Goal: Task Accomplishment & Management: Complete application form

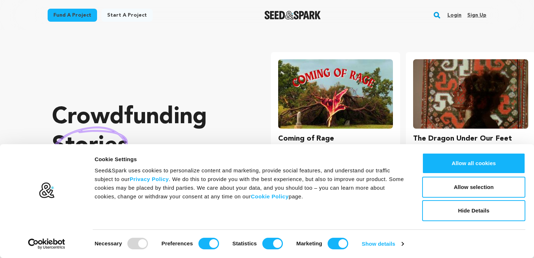
click at [477, 16] on link "Sign up" at bounding box center [477, 15] width 19 height 12
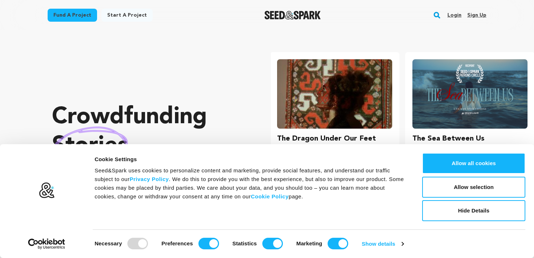
scroll to position [0, 141]
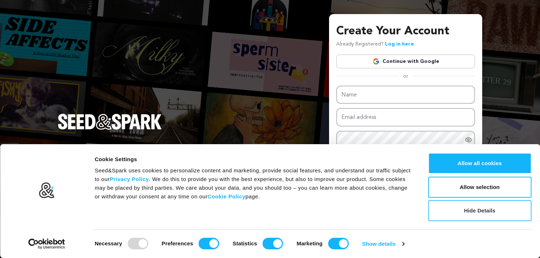
click at [477, 211] on button "Hide Details" at bounding box center [479, 210] width 103 height 21
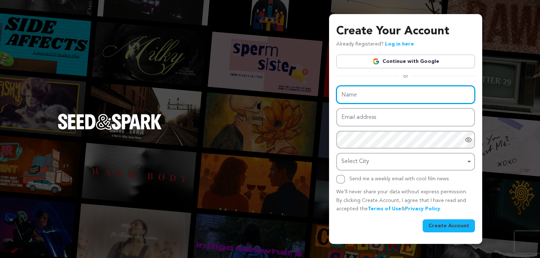
click at [384, 99] on input "Name" at bounding box center [405, 95] width 139 height 18
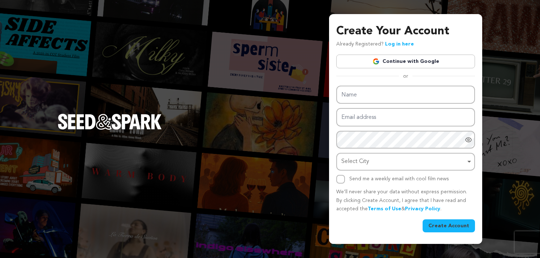
click at [350, 57] on link "Continue with Google" at bounding box center [405, 62] width 139 height 14
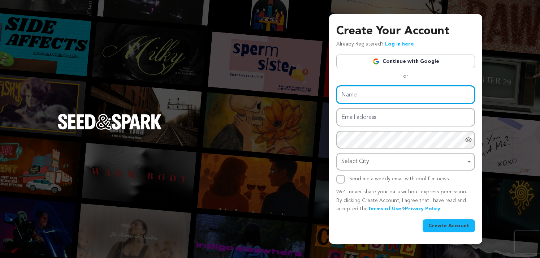
click at [372, 91] on input "Name" at bounding box center [405, 95] width 139 height 18
click at [348, 92] on input "Name" at bounding box center [405, 95] width 139 height 18
paste input "carbynemy"
type input "carbynemy"
click at [354, 99] on input "carbynemy" at bounding box center [405, 95] width 139 height 18
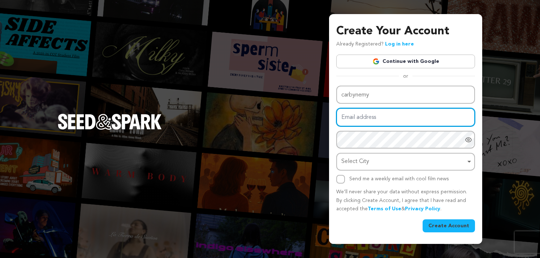
click at [399, 116] on input "Email address" at bounding box center [405, 117] width 139 height 18
paste input "carbyne.myseo@gmail.com"
type input "carbyne.myseo@gmail.com"
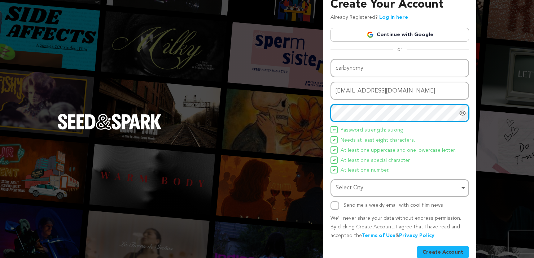
scroll to position [25, 0]
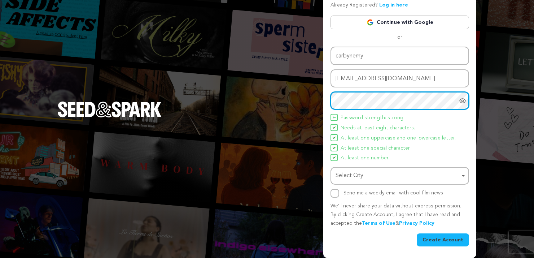
click at [399, 174] on div "Select City Remove item" at bounding box center [398, 175] width 124 height 10
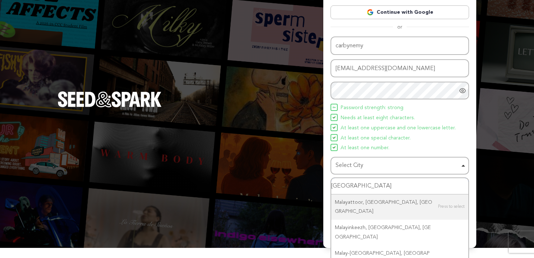
scroll to position [38, 0]
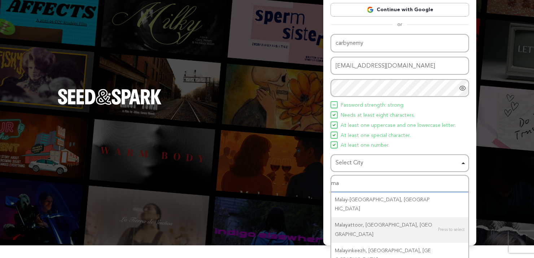
type input "m"
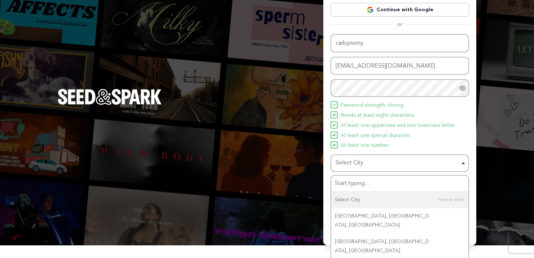
scroll to position [25, 0]
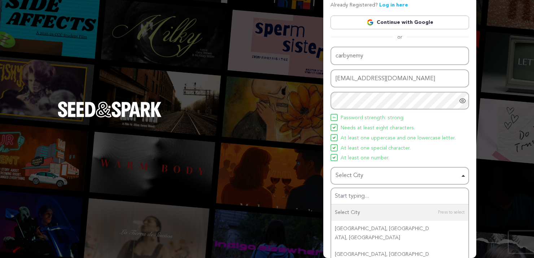
click at [465, 140] on ul "Password strength: strong Needs at least eight characters. At least one upperca…" at bounding box center [400, 138] width 139 height 49
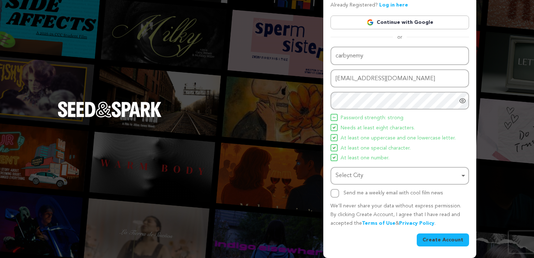
click at [397, 180] on div "Select City Remove item" at bounding box center [398, 175] width 124 height 10
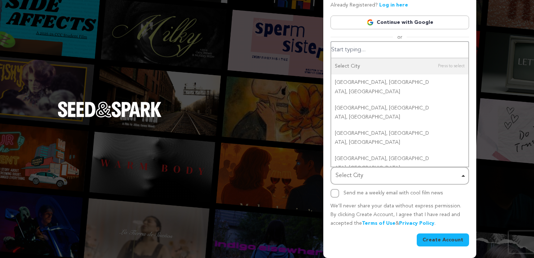
click at [382, 182] on div "Select City Select City Remove item" at bounding box center [400, 176] width 139 height 18
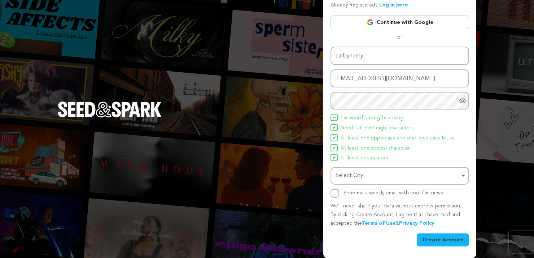
click at [381, 181] on div "Select City Remove item" at bounding box center [398, 175] width 124 height 10
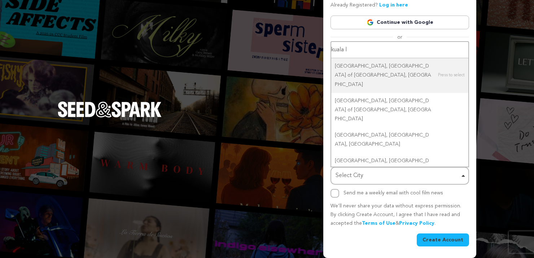
type input "kuala lu"
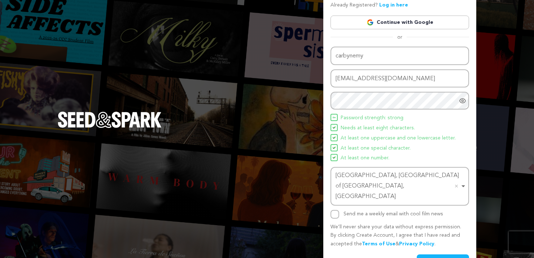
scroll to position [30, 0]
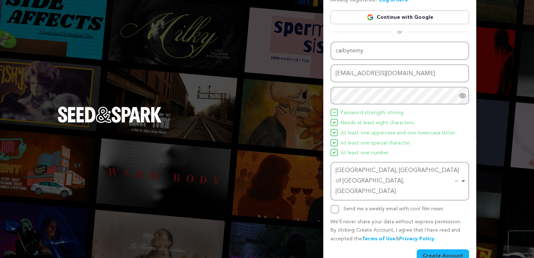
click at [427, 249] on button "Create Account" at bounding box center [443, 255] width 52 height 13
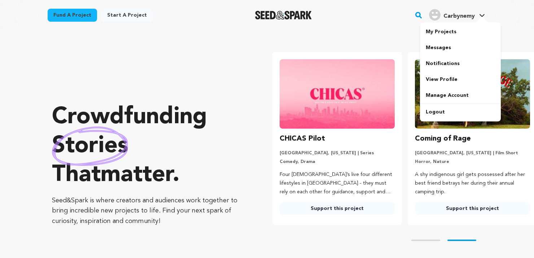
scroll to position [0, 141]
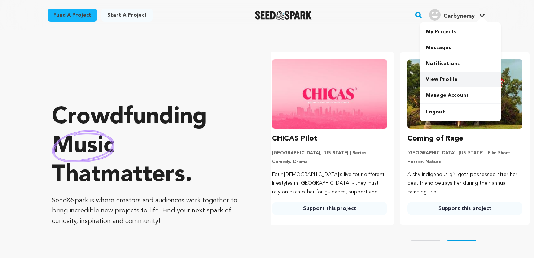
click at [452, 75] on link "View Profile" at bounding box center [460, 79] width 81 height 16
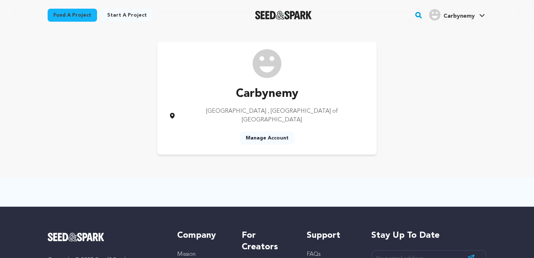
click at [265, 69] on img at bounding box center [267, 63] width 29 height 29
click at [452, 93] on link "Manage Account" at bounding box center [460, 95] width 81 height 16
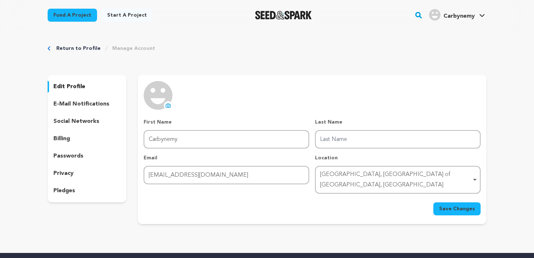
click at [168, 107] on icon at bounding box center [168, 106] width 3 height 2
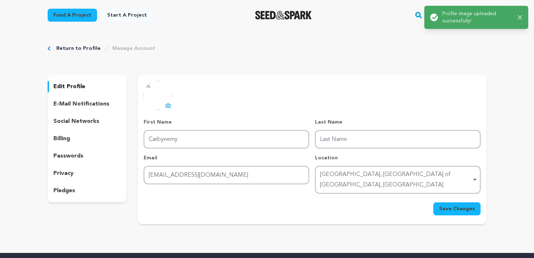
click at [94, 117] on p "social networks" at bounding box center [76, 121] width 46 height 9
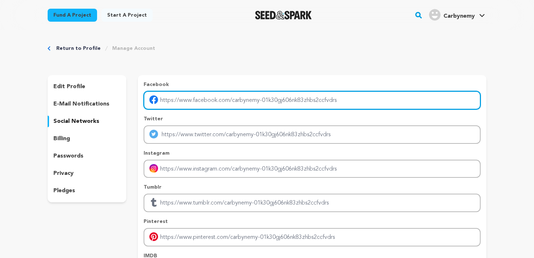
click at [224, 104] on input "Enter facebook profile link" at bounding box center [312, 100] width 337 height 18
paste input "[URL][DOMAIN_NAME][DOMAIN_NAME]"
type input "[URL][DOMAIN_NAME][DOMAIN_NAME]"
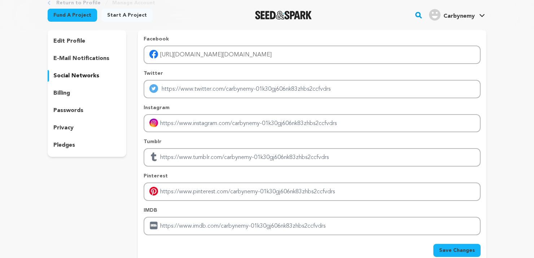
scroll to position [72, 0]
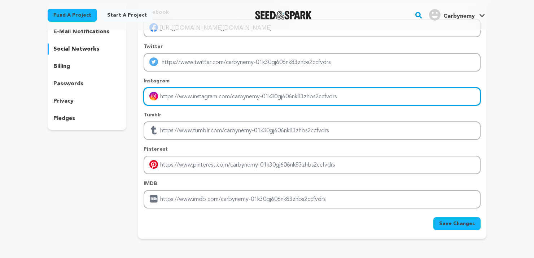
click at [203, 95] on input "Enter instagram handle link" at bounding box center [312, 96] width 337 height 18
paste input "https://www.instagram.com/carbyne.my/"
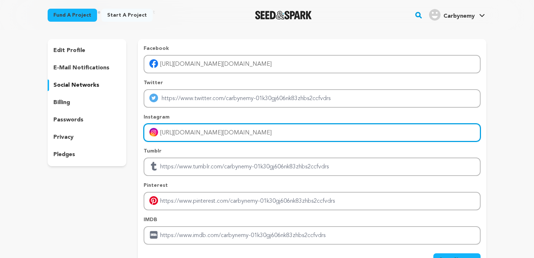
type input "https://www.instagram.com/carbyne.my/"
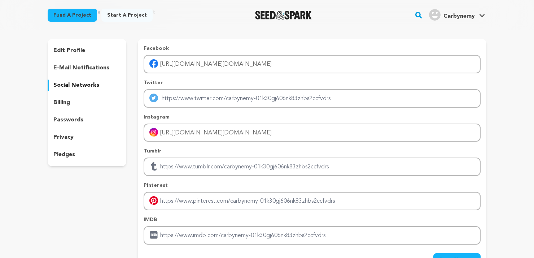
click at [122, 190] on div "edit profile e-mail notifications social networks billing passwords privacy ple…" at bounding box center [87, 157] width 79 height 236
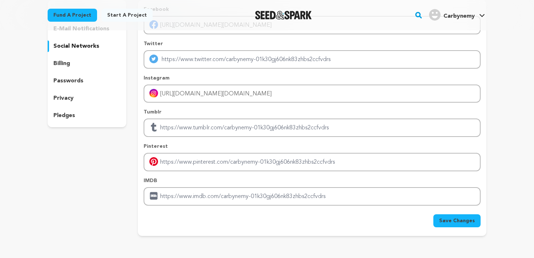
scroll to position [144, 0]
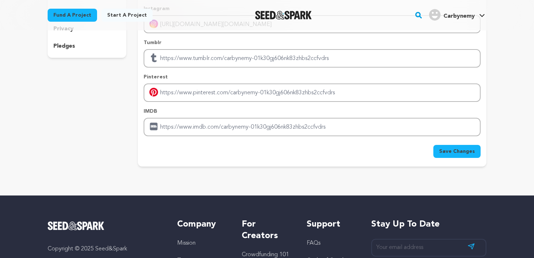
click at [459, 154] on span "Save Changes" at bounding box center [457, 151] width 36 height 7
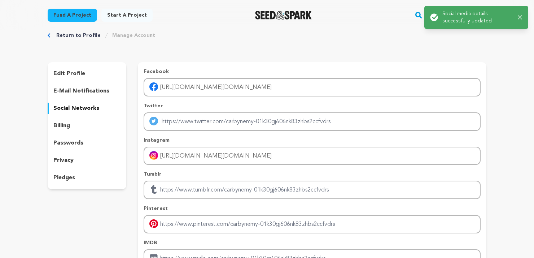
scroll to position [0, 0]
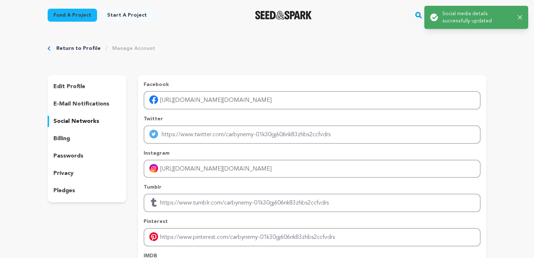
click at [519, 18] on icon "button" at bounding box center [520, 17] width 4 height 4
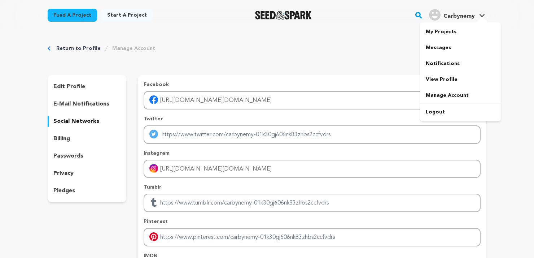
click at [479, 15] on link "Carbynemy Carbynemy" at bounding box center [457, 14] width 59 height 13
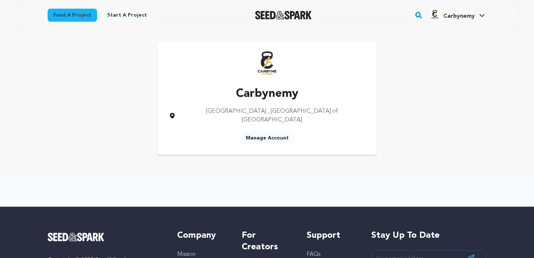
click at [281, 132] on link "Manage Account" at bounding box center [267, 137] width 55 height 13
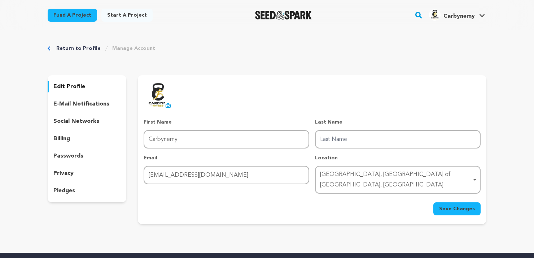
click at [118, 14] on link "Start a project" at bounding box center [126, 15] width 51 height 13
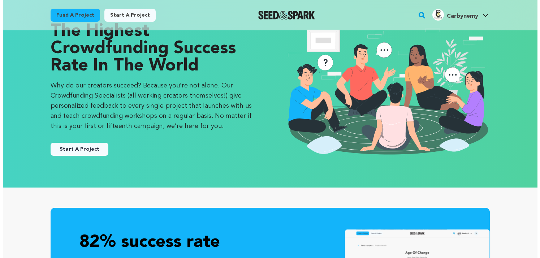
scroll to position [36, 0]
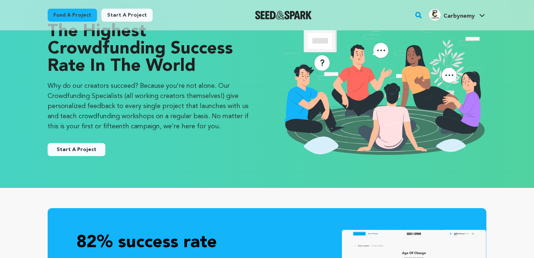
click at [82, 149] on button "Start A Project" at bounding box center [77, 149] width 58 height 13
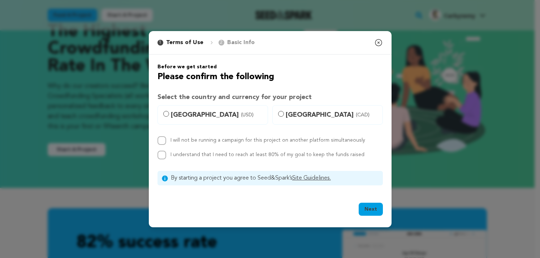
click at [187, 121] on label "United States (USD)" at bounding box center [212, 114] width 110 height 19
click at [169, 117] on input "[GEOGRAPHIC_DATA] (USD)" at bounding box center [166, 114] width 6 height 6
radio input "true"
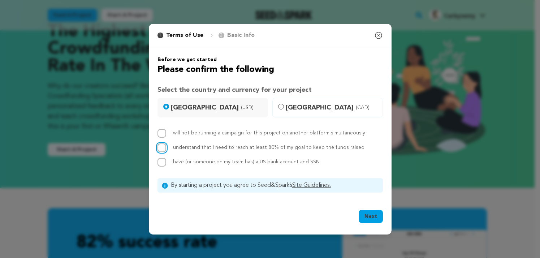
click at [160, 145] on input "I understand that I need to reach at least 80% of my goal to keep the funds rai…" at bounding box center [161, 147] width 9 height 9
checkbox input "true"
click at [162, 161] on input "I have (or someone on my team has) a US bank account and SSN" at bounding box center [161, 162] width 9 height 9
checkbox input "true"
click at [162, 135] on input "I will not be running a campaign for this project on another platform simultane…" at bounding box center [161, 133] width 9 height 9
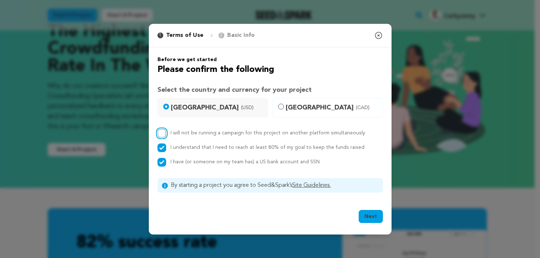
checkbox input "true"
click at [369, 212] on button "Next" at bounding box center [371, 216] width 24 height 13
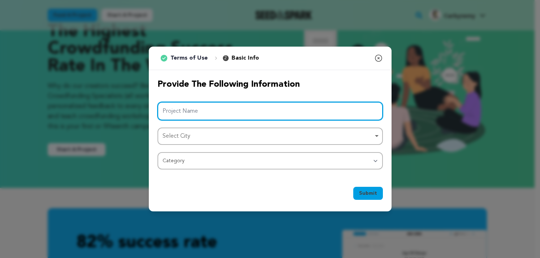
click at [198, 113] on input "Project Name" at bounding box center [269, 111] width 225 height 18
click at [239, 109] on input "Project Name" at bounding box center [269, 111] width 225 height 18
paste input "Carbyne Fitness [GEOGRAPHIC_DATA]"
click at [234, 134] on div "Select City Remove item" at bounding box center [267, 136] width 211 height 10
type input "Carbyne Fitness [GEOGRAPHIC_DATA]"
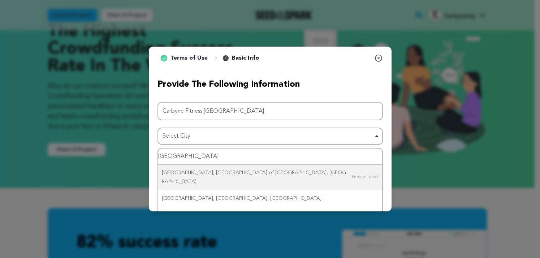
type input "kuala lum"
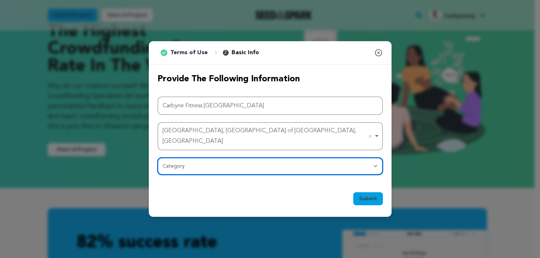
click at [270, 158] on select "Category Film Feature Film Short Series Film Festival Company Music Video VR Ex…" at bounding box center [269, 165] width 225 height 17
select select "10117"
click at [157, 157] on select "Category Film Feature Film Short Series Film Festival Company Music Video VR Ex…" at bounding box center [269, 165] width 225 height 17
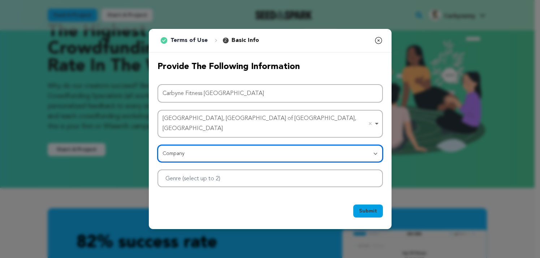
click at [257, 169] on div at bounding box center [269, 178] width 225 height 18
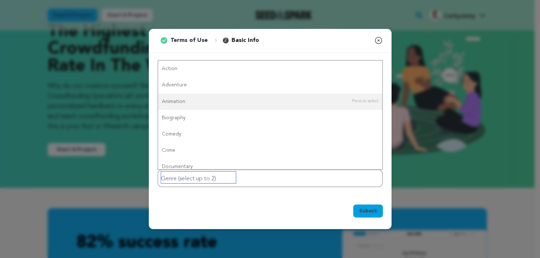
type input "s"
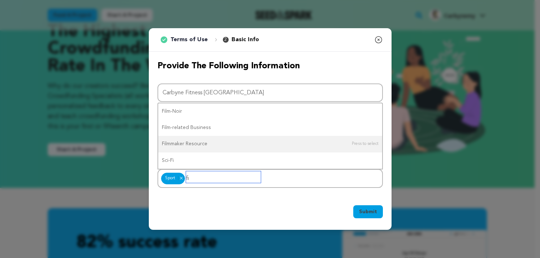
type input "f"
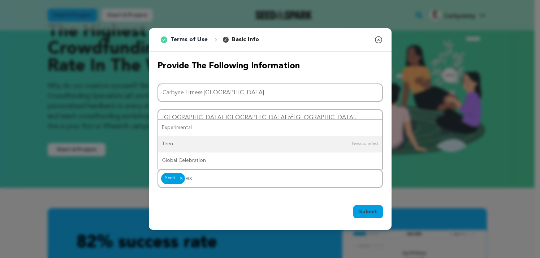
type input "e"
click at [367, 211] on button "Submit" at bounding box center [368, 211] width 30 height 13
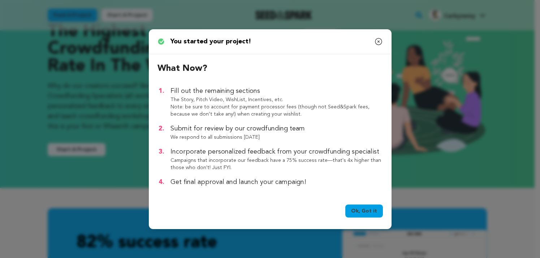
click at [369, 213] on link "Ok, Got it" at bounding box center [364, 210] width 38 height 13
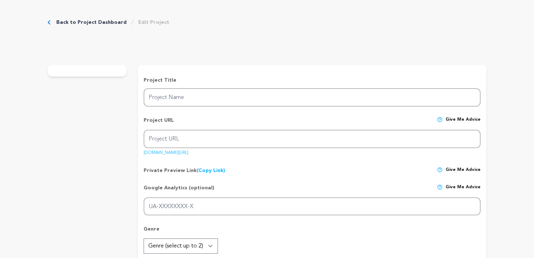
type input "Carbyne Fitness [GEOGRAPHIC_DATA]"
type input "carbyne-fitness-malaysia"
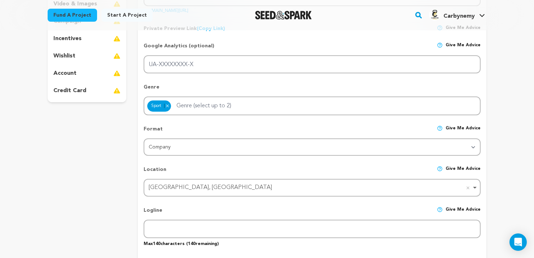
scroll to position [181, 0]
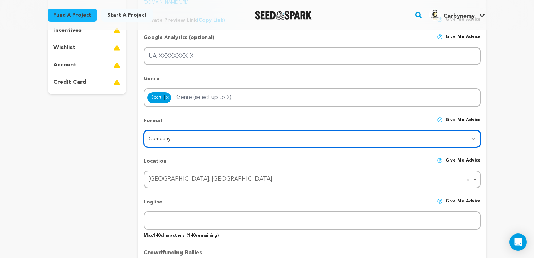
click at [418, 144] on select "Category Film Feature Film Short Series VR Experience Film Festival Company Mus…" at bounding box center [312, 138] width 337 height 17
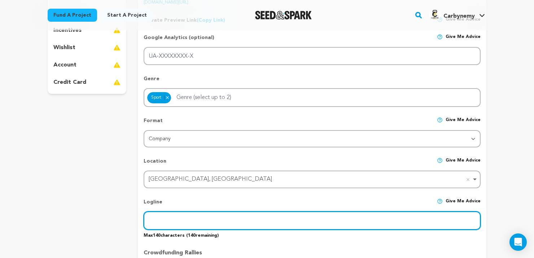
click at [186, 220] on input "text" at bounding box center [312, 220] width 337 height 18
paste input "Carbyne Fitness [GEOGRAPHIC_DATA]"
drag, startPoint x: 226, startPoint y: 222, endPoint x: 124, endPoint y: 221, distance: 101.5
paste input "- Affordable Home GYM & Fitness Equipment Supplier"
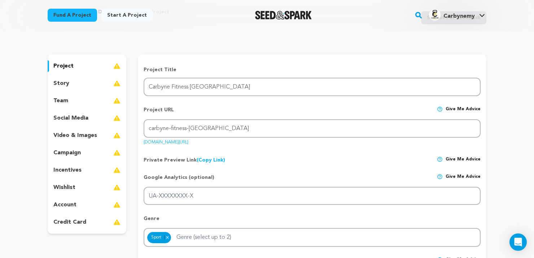
scroll to position [36, 0]
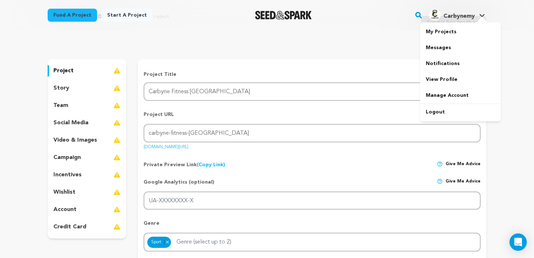
type input "Carbyne Fitness - Affordable Home GYM & Fitness Equipment Supplier [GEOGRAPHIC_…"
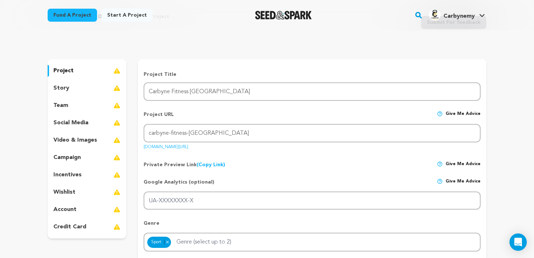
click at [478, 16] on link "Carbynemy Carbynemy" at bounding box center [457, 14] width 59 height 13
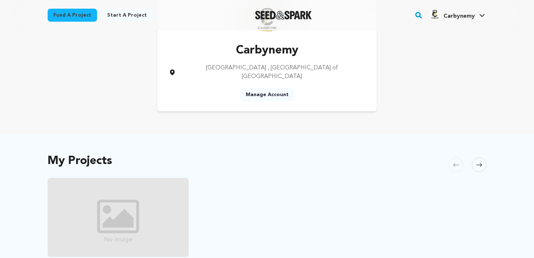
scroll to position [108, 0]
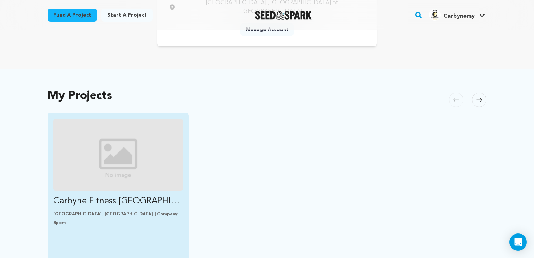
click at [118, 143] on img "Fund Carbyne Fitness Malaysia" at bounding box center [118, 154] width 130 height 73
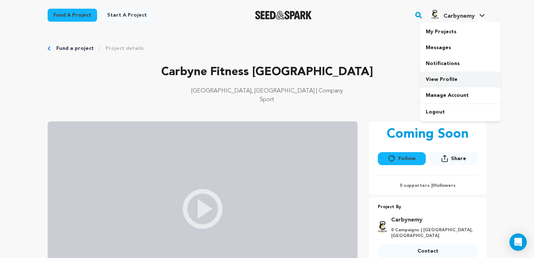
click at [438, 78] on link "View Profile" at bounding box center [460, 79] width 81 height 16
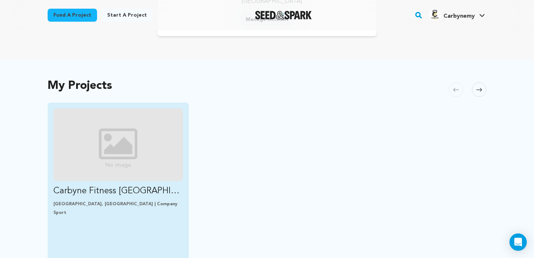
scroll to position [108, 0]
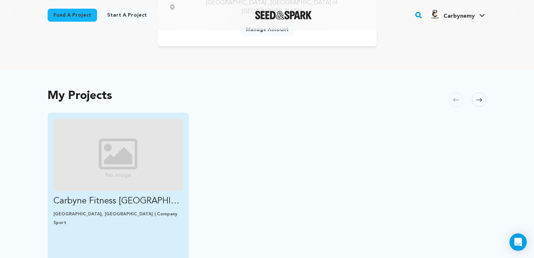
click at [132, 151] on img "Fund Carbyne Fitness Malaysia" at bounding box center [118, 154] width 130 height 73
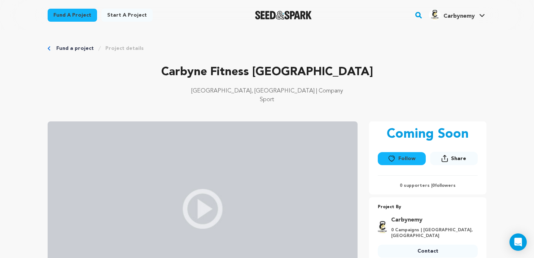
click at [118, 49] on link "Project details" at bounding box center [124, 48] width 38 height 7
click at [112, 47] on link "Project details" at bounding box center [124, 48] width 38 height 7
click at [459, 92] on link "Manage Account" at bounding box center [460, 95] width 81 height 16
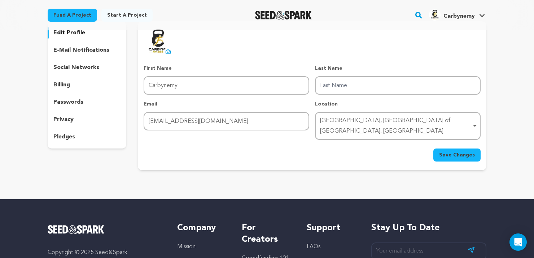
scroll to position [36, 0]
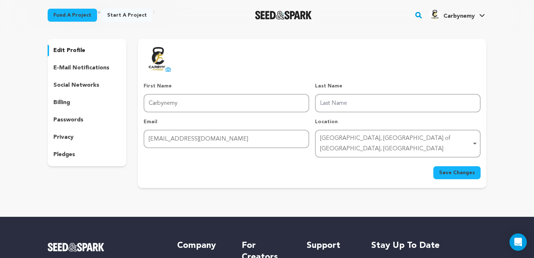
click at [78, 66] on p "e-mail notifications" at bounding box center [81, 68] width 56 height 9
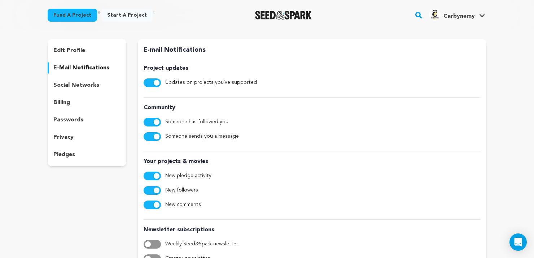
click at [74, 88] on p "social networks" at bounding box center [76, 85] width 46 height 9
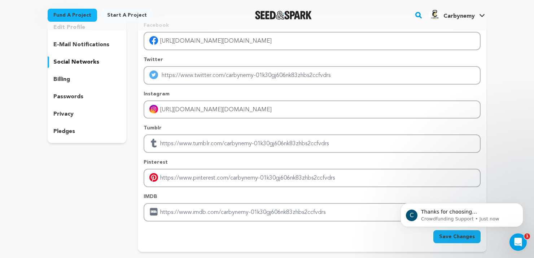
scroll to position [72, 0]
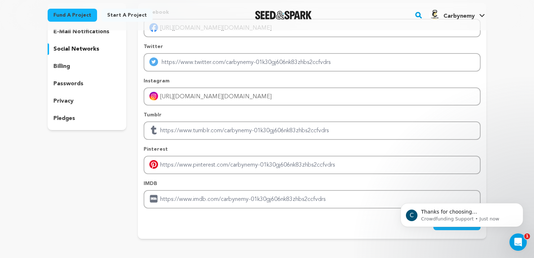
click at [70, 99] on p "privacy" at bounding box center [63, 101] width 20 height 9
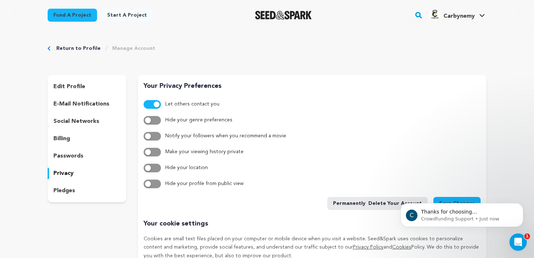
click at [62, 14] on link "Fund a project" at bounding box center [72, 15] width 49 height 13
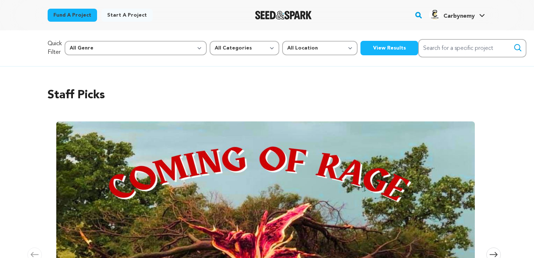
click at [458, 18] on span "Carbynemy" at bounding box center [459, 16] width 31 height 6
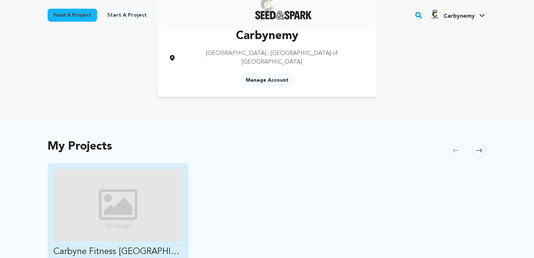
scroll to position [108, 0]
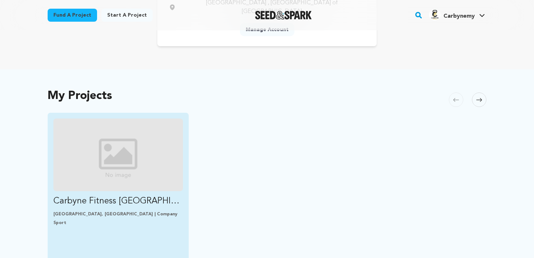
click at [147, 162] on img "Fund Carbyne Fitness Malaysia" at bounding box center [118, 154] width 130 height 73
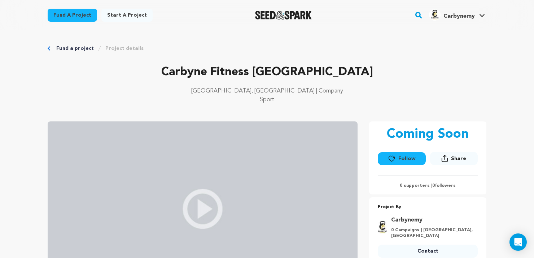
drag, startPoint x: 211, startPoint y: 205, endPoint x: 211, endPoint y: 198, distance: 7.3
click at [211, 204] on img at bounding box center [203, 208] width 310 height 175
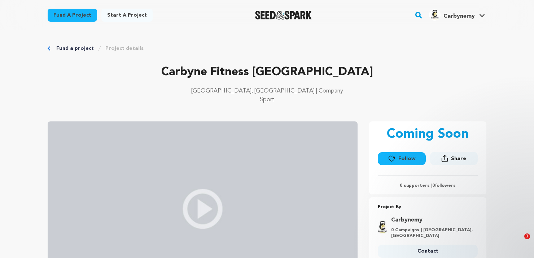
click at [278, 76] on p "Carbyne Fitness [GEOGRAPHIC_DATA]" at bounding box center [267, 72] width 439 height 17
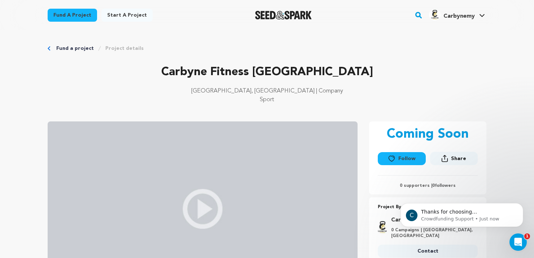
click at [202, 156] on img at bounding box center [203, 208] width 310 height 175
click at [111, 13] on link "Start a project" at bounding box center [126, 15] width 51 height 13
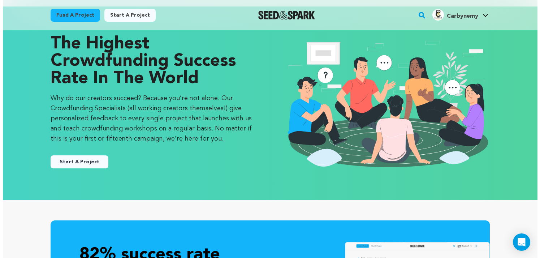
scroll to position [36, 0]
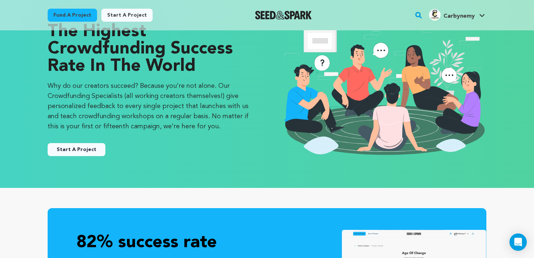
click at [69, 146] on button "Start A Project" at bounding box center [77, 149] width 58 height 13
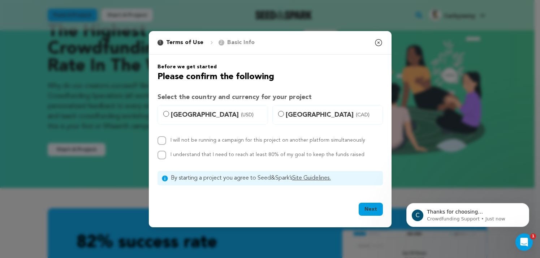
scroll to position [0, 0]
click at [177, 112] on span "[GEOGRAPHIC_DATA] (USD)" at bounding box center [217, 115] width 92 height 10
click at [169, 112] on input "[GEOGRAPHIC_DATA] (USD)" at bounding box center [166, 114] width 6 height 6
radio input "true"
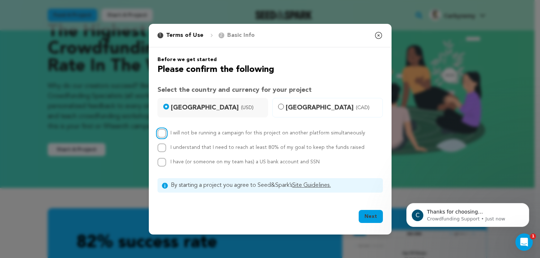
click at [163, 135] on input "I will not be running a campaign for this project on another platform simultane…" at bounding box center [161, 133] width 9 height 9
checkbox input "true"
click at [162, 150] on input "I understand that I need to reach at least 80% of my goal to keep the funds rai…" at bounding box center [161, 147] width 9 height 9
checkbox input "true"
click at [161, 164] on input "I have (or someone on my team has) a US bank account and SSN" at bounding box center [161, 162] width 9 height 9
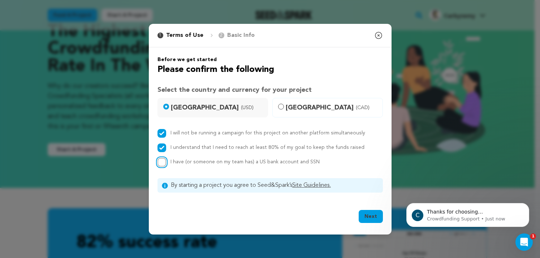
checkbox input "true"
click at [357, 211] on div "Next Ok, Got it" at bounding box center [269, 218] width 225 height 16
click at [366, 215] on button "Next" at bounding box center [371, 216] width 24 height 13
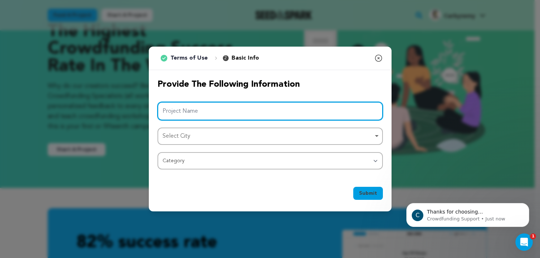
click at [225, 110] on input "Project Name" at bounding box center [269, 111] width 225 height 18
type input "Carbyne Fitness [GEOGRAPHIC_DATA]"
click at [237, 141] on div "Select City Remove item" at bounding box center [267, 136] width 211 height 10
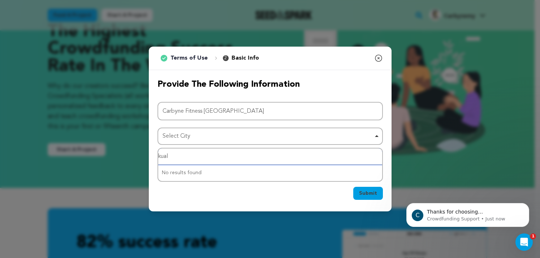
type input "kuala"
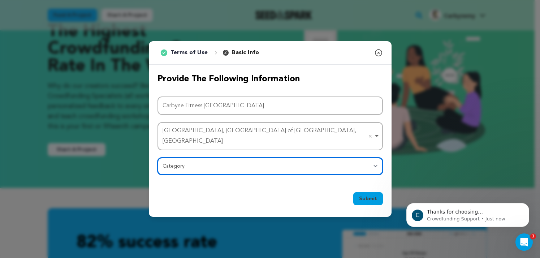
click at [229, 161] on select "Category Film Feature Film Short Series Film Festival Company Music Video VR Ex…" at bounding box center [269, 165] width 225 height 17
select select "10117"
click at [157, 157] on select "Category Film Feature Film Short Series Film Festival Company Music Video VR Ex…" at bounding box center [269, 165] width 225 height 17
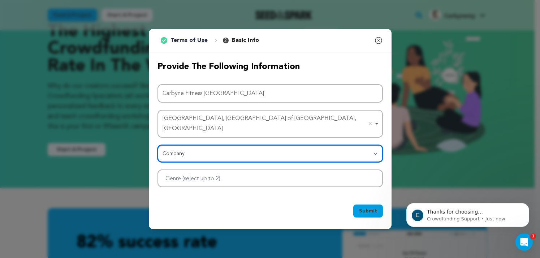
click at [279, 174] on div at bounding box center [269, 178] width 225 height 18
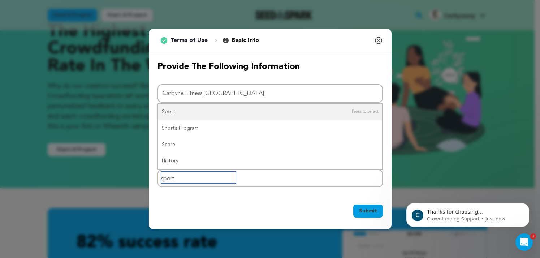
type input "sports"
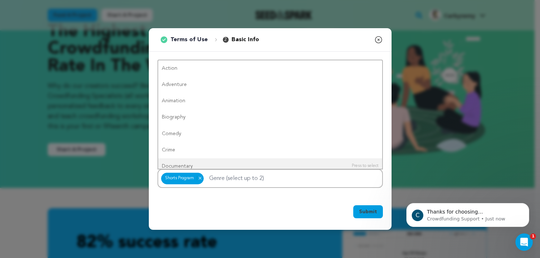
click at [361, 208] on span "Submit" at bounding box center [368, 211] width 18 height 7
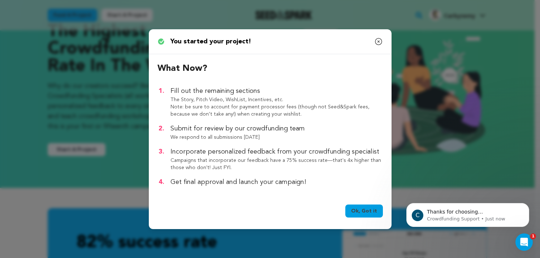
click at [357, 208] on link "Ok, Got it" at bounding box center [364, 210] width 38 height 13
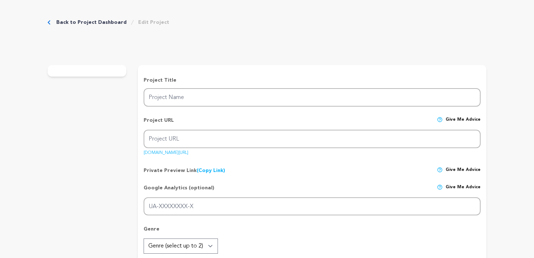
type input "Carbyne Fitness [GEOGRAPHIC_DATA]"
type input "carbyne-fitness-[GEOGRAPHIC_DATA]-1"
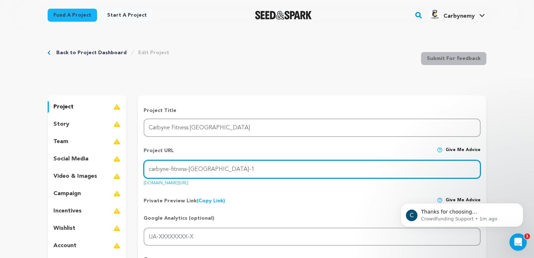
drag, startPoint x: 218, startPoint y: 167, endPoint x: 127, endPoint y: 166, distance: 91.0
paste input "my"
type input "carbynemy"
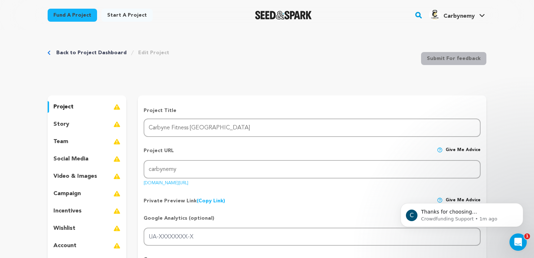
click at [263, 200] on div "Private Preview Link (Copy Link) Copy private preview link Give me advice" at bounding box center [312, 197] width 337 height 13
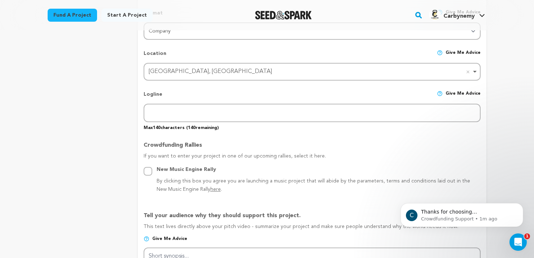
scroll to position [289, 0]
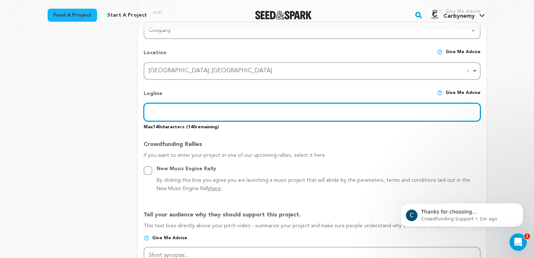
click at [175, 113] on input "text" at bounding box center [312, 112] width 337 height 18
paste input "Carbyne Fitness - Affordable Home GYM & Fitness Equipment Supplier [GEOGRAPHIC_…"
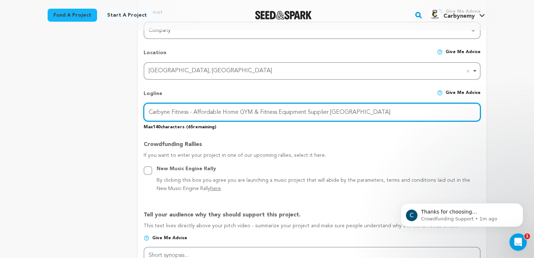
scroll to position [361, 0]
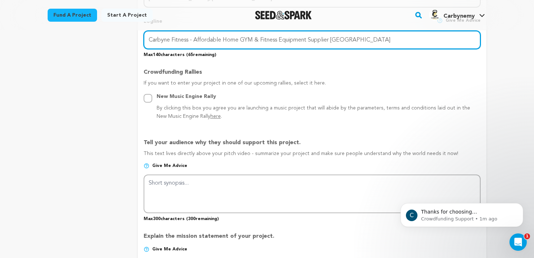
type input "Carbyne Fitness - Affordable Home GYM & Fitness Equipment Supplier [GEOGRAPHIC_…"
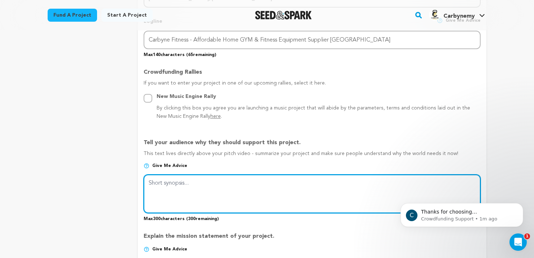
click at [207, 200] on textarea at bounding box center [312, 193] width 337 height 38
paste textarea "At Carbyne Fitness, we are passionate about helping people of all fitness level…"
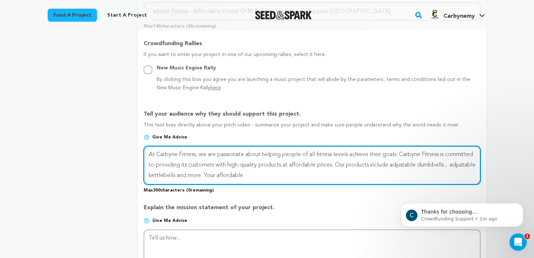
scroll to position [433, 0]
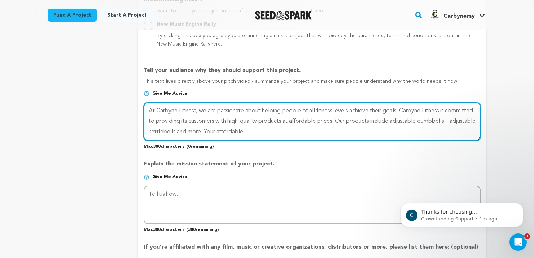
drag, startPoint x: 314, startPoint y: 129, endPoint x: 267, endPoint y: 132, distance: 46.7
click at [267, 132] on textarea at bounding box center [312, 121] width 337 height 38
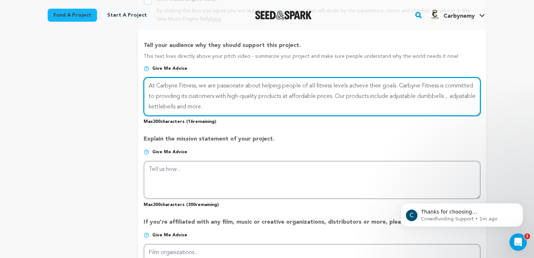
scroll to position [469, 0]
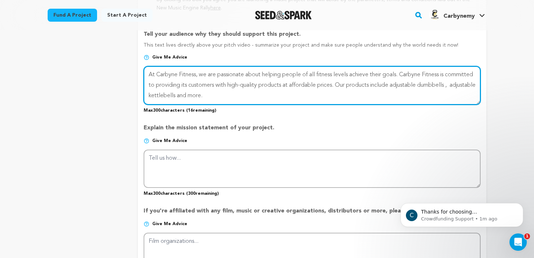
type textarea "At Carbyne Fitness, we are passionate about helping people of all fitness level…"
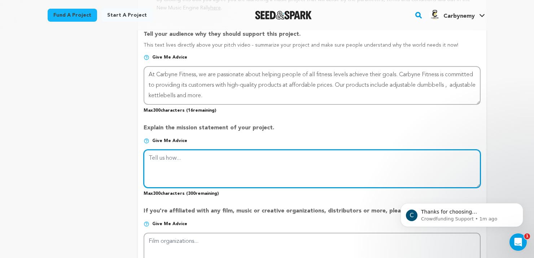
click at [250, 181] on textarea at bounding box center [312, 168] width 337 height 38
paste textarea "In the competitive realm of fitness equipment, Carbyne Fitness stands out as a …"
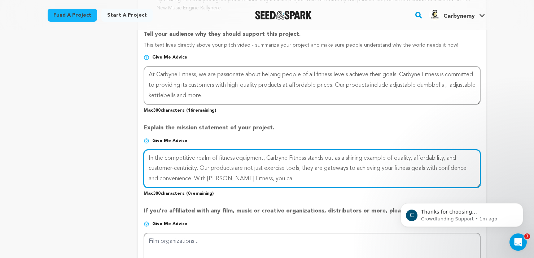
drag, startPoint x: 280, startPoint y: 178, endPoint x: 196, endPoint y: 177, distance: 84.5
click at [196, 177] on textarea at bounding box center [312, 168] width 337 height 38
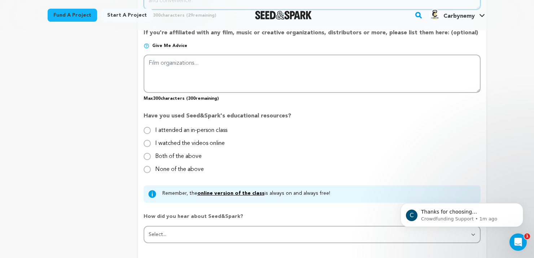
scroll to position [650, 0]
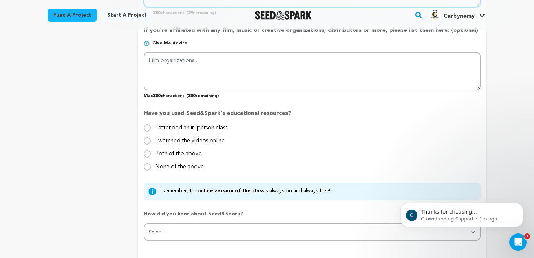
type textarea "In the competitive realm of fitness equipment, Carbyne Fitness stands out as a …"
click at [147, 129] on input "I attended an in-person class" at bounding box center [147, 127] width 7 height 7
radio input "true"
click at [151, 155] on input "Both of the above" at bounding box center [147, 153] width 7 height 7
radio input "true"
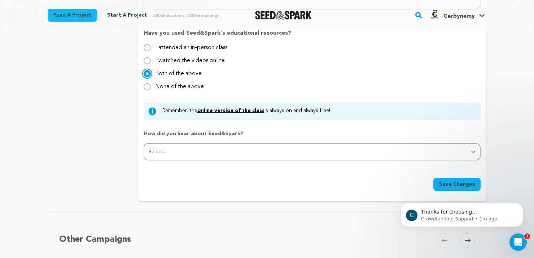
scroll to position [758, 0]
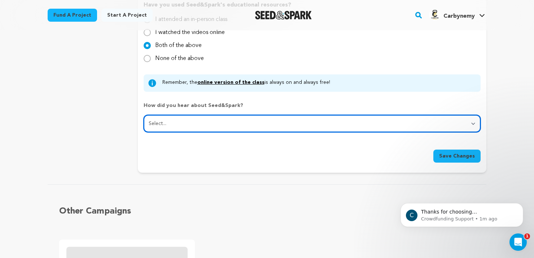
click at [238, 126] on select "Select... From a friend Social media Film festival or film organization Took an…" at bounding box center [312, 123] width 337 height 17
select select "2"
click at [144, 115] on select "Select... From a friend Social media Film festival or film organization Took an…" at bounding box center [312, 123] width 337 height 17
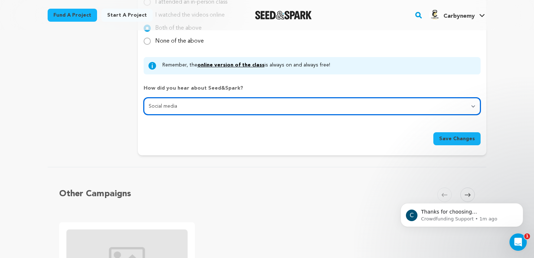
scroll to position [831, 0]
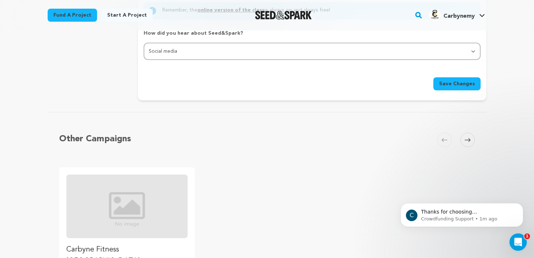
click at [453, 86] on span "Save Changes" at bounding box center [457, 83] width 36 height 7
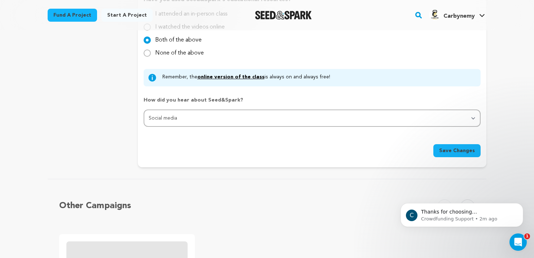
scroll to position [867, 0]
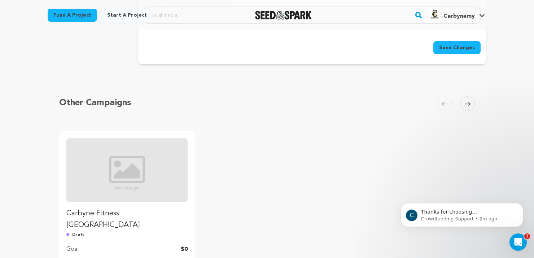
click at [469, 108] on span at bounding box center [468, 103] width 14 height 14
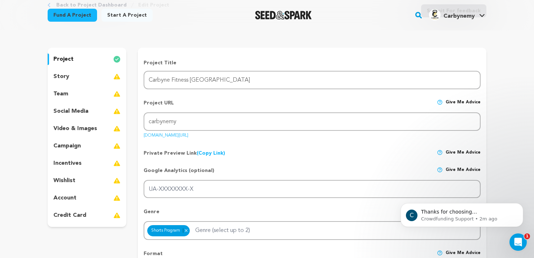
scroll to position [36, 0]
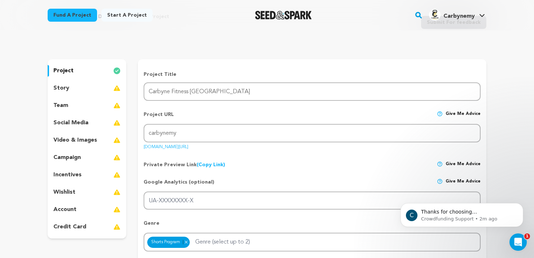
click at [79, 88] on div "story" at bounding box center [87, 88] width 79 height 12
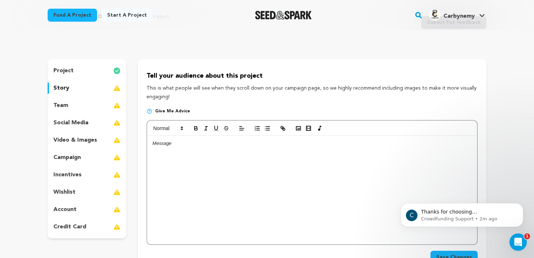
click at [220, 214] on div at bounding box center [312, 190] width 330 height 108
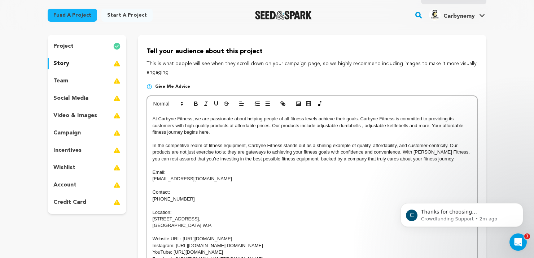
scroll to position [72, 0]
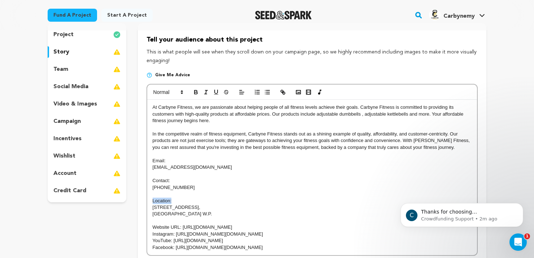
drag, startPoint x: 174, startPoint y: 199, endPoint x: 138, endPoint y: 199, distance: 36.5
click at [138, 199] on div "Tell your audience about this project This is what people will see when they sc…" at bounding box center [312, 156] width 349 height 266
click at [195, 94] on icon "button" at bounding box center [196, 92] width 6 height 6
drag, startPoint x: 144, startPoint y: 182, endPoint x: 138, endPoint y: 182, distance: 5.8
click at [138, 182] on div "Tell your audience about this project This is what people will see when they sc…" at bounding box center [312, 156] width 349 height 266
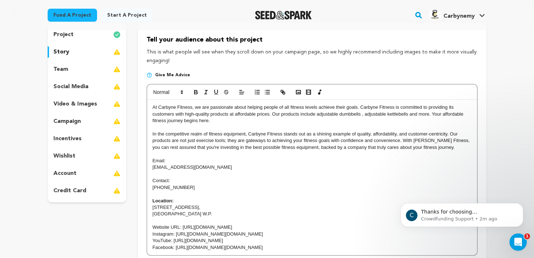
click at [196, 87] on div at bounding box center [312, 91] width 330 height 15
drag, startPoint x: 171, startPoint y: 179, endPoint x: 147, endPoint y: 179, distance: 23.8
click at [147, 179] on div "At Carbyne Fitness, we are passionate about helping people of all fitness level…" at bounding box center [312, 177] width 330 height 155
click at [196, 91] on icon "button" at bounding box center [196, 92] width 6 height 6
drag, startPoint x: 167, startPoint y: 160, endPoint x: 139, endPoint y: 160, distance: 27.8
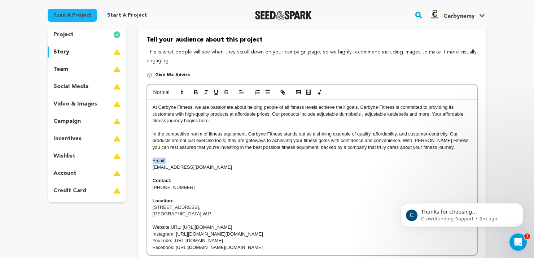
click at [139, 160] on div "Tell your audience about this project This is what people will see when they sc…" at bounding box center [312, 156] width 349 height 266
click at [196, 95] on icon "button" at bounding box center [196, 92] width 6 height 6
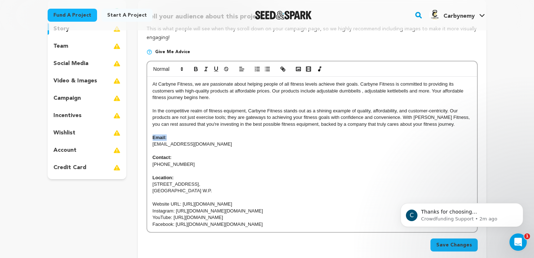
scroll to position [108, 0]
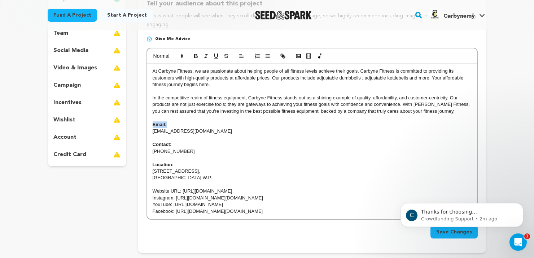
drag, startPoint x: 227, startPoint y: 191, endPoint x: 183, endPoint y: 191, distance: 44.4
click at [183, 191] on p "Website URL: https://carbyne.my/" at bounding box center [312, 191] width 319 height 6
copy p "https://carbyne.my/"
click at [282, 55] on line "button" at bounding box center [282, 55] width 1 height 1
click at [249, 205] on link at bounding box center [245, 203] width 17 height 5
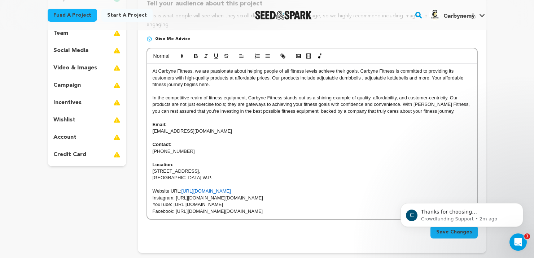
drag, startPoint x: 265, startPoint y: 198, endPoint x: 177, endPoint y: 197, distance: 87.7
click at [177, 197] on p "Instagram: https://www.instagram.com/carbyne.my/" at bounding box center [312, 198] width 319 height 6
click at [282, 58] on icon "button" at bounding box center [283, 56] width 6 height 6
click at [264, 211] on link at bounding box center [260, 210] width 17 height 5
drag, startPoint x: 266, startPoint y: 204, endPoint x: 174, endPoint y: 201, distance: 91.7
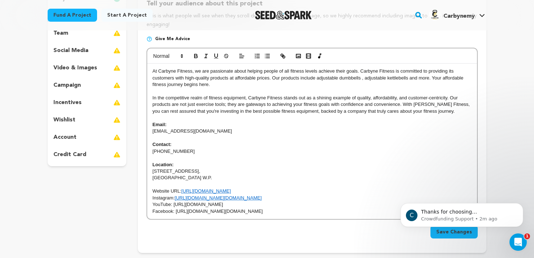
click at [174, 201] on p "YouTube: https://www.youtube.com/@CarbyneFitness" at bounding box center [312, 204] width 319 height 6
click at [282, 56] on icon "button" at bounding box center [283, 56] width 6 height 6
drag, startPoint x: 268, startPoint y: 191, endPoint x: 268, endPoint y: 196, distance: 5.1
click at [267, 191] on link at bounding box center [261, 190] width 17 height 5
drag, startPoint x: 254, startPoint y: 214, endPoint x: 176, endPoint y: 213, distance: 77.7
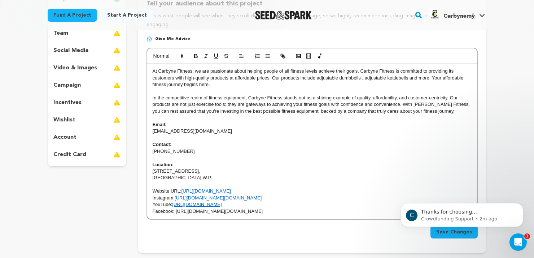
click at [176, 213] on p "Facebook: https://www.facebook.com/carbyne.my/" at bounding box center [312, 211] width 319 height 6
click at [282, 53] on icon "button" at bounding box center [283, 56] width 6 height 6
click at [264, 198] on link at bounding box center [259, 197] width 17 height 5
drag, startPoint x: 193, startPoint y: 70, endPoint x: 159, endPoint y: 71, distance: 33.6
click at [159, 71] on p "At Carbyne Fitness, we are passionate about helping people of all fitness level…" at bounding box center [312, 78] width 319 height 20
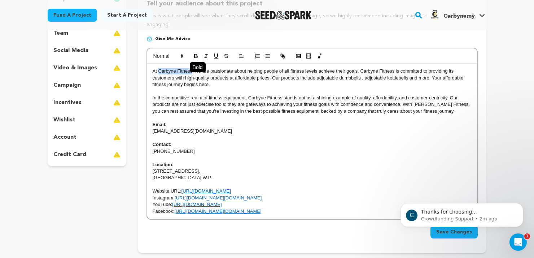
click at [196, 55] on icon "button" at bounding box center [196, 55] width 3 height 2
click at [284, 54] on icon "button" at bounding box center [283, 56] width 6 height 6
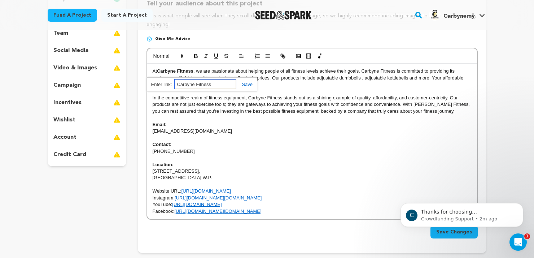
paste input "[URL][DOMAIN_NAME]"
click at [249, 87] on link at bounding box center [244, 84] width 17 height 5
click at [280, 97] on p "In the competitive realm of fitness equipment, Carbyne Fitness stands out as a …" at bounding box center [312, 105] width 319 height 20
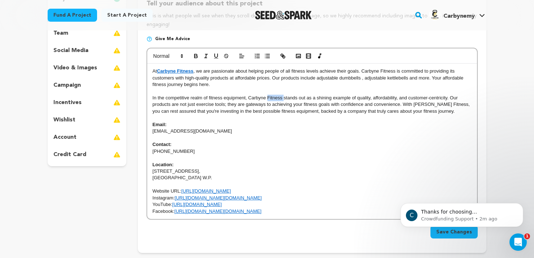
click at [280, 97] on p "In the competitive realm of fitness equipment, Carbyne Fitness stands out as a …" at bounding box center [312, 105] width 319 height 20
click at [285, 90] on p at bounding box center [312, 91] width 319 height 6
drag, startPoint x: 282, startPoint y: 97, endPoint x: 250, endPoint y: 96, distance: 32.5
click at [250, 96] on p "In the competitive realm of fitness equipment, Carbyne Fitness stands out as a …" at bounding box center [312, 105] width 319 height 20
click at [196, 56] on icon "button" at bounding box center [196, 56] width 6 height 6
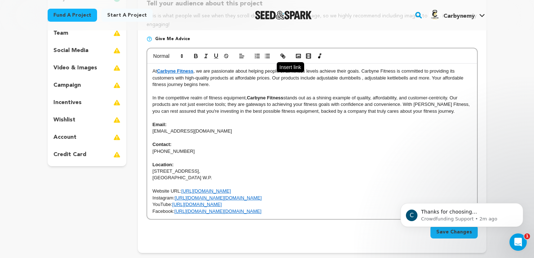
click at [279, 56] on button "button" at bounding box center [283, 56] width 10 height 9
paste input "[URL][DOMAIN_NAME]"
click at [313, 111] on link at bounding box center [309, 110] width 17 height 5
drag, startPoint x: 181, startPoint y: 191, endPoint x: 141, endPoint y: 189, distance: 39.7
click at [141, 189] on div "Tell your audience about this project This is what people will see when they sc…" at bounding box center [312, 120] width 349 height 266
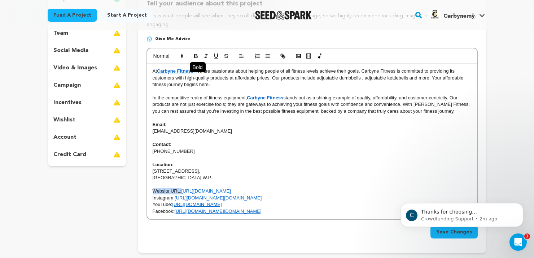
click at [195, 56] on icon "button" at bounding box center [196, 57] width 3 height 2
drag, startPoint x: 162, startPoint y: 197, endPoint x: 142, endPoint y: 196, distance: 19.5
click at [142, 196] on div "Tell your audience about this project This is what people will see when they sc…" at bounding box center [312, 120] width 349 height 266
click at [282, 56] on icon "button" at bounding box center [282, 55] width 3 height 3
type input "Instagram:"
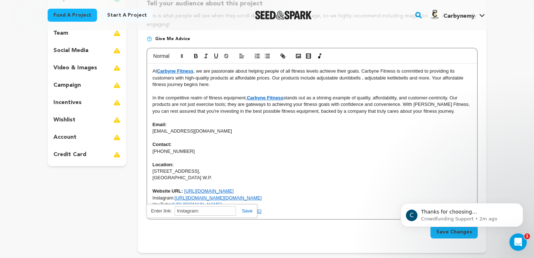
drag, startPoint x: 281, startPoint y: 178, endPoint x: 264, endPoint y: 183, distance: 18.0
click at [281, 178] on p "[GEOGRAPHIC_DATA] W.P." at bounding box center [312, 177] width 319 height 6
drag, startPoint x: 175, startPoint y: 198, endPoint x: 143, endPoint y: 194, distance: 32.0
click at [140, 199] on div "Tell your audience about this project This is what people will see when they sc…" at bounding box center [312, 120] width 349 height 266
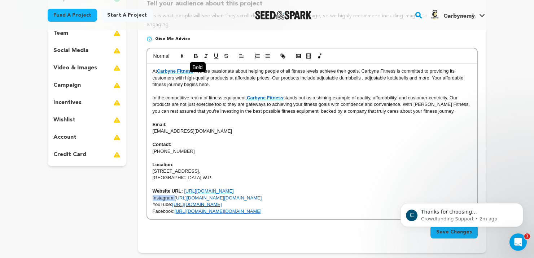
click at [199, 55] on icon "button" at bounding box center [196, 56] width 6 height 6
drag, startPoint x: 172, startPoint y: 205, endPoint x: 144, endPoint y: 205, distance: 28.2
click at [144, 205] on div "Tell your audience about this project This is what people will see when they sc…" at bounding box center [312, 120] width 349 height 266
click at [196, 57] on icon "button" at bounding box center [196, 56] width 6 height 6
drag, startPoint x: 174, startPoint y: 211, endPoint x: 147, endPoint y: 210, distance: 27.5
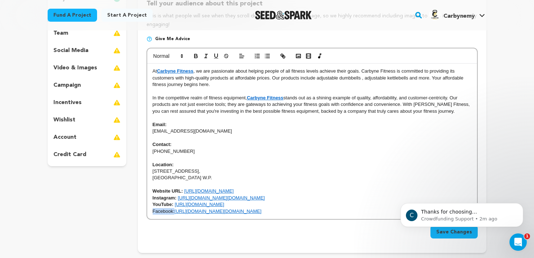
click at [147, 210] on div "At Carbyne Fitness , we are passionate about helping people of all fitness leve…" at bounding box center [312, 134] width 331 height 172
click at [198, 58] on icon "button" at bounding box center [196, 56] width 6 height 6
click at [226, 127] on p "Email:" at bounding box center [312, 124] width 319 height 6
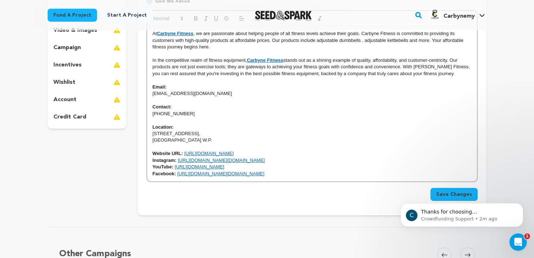
scroll to position [181, 0]
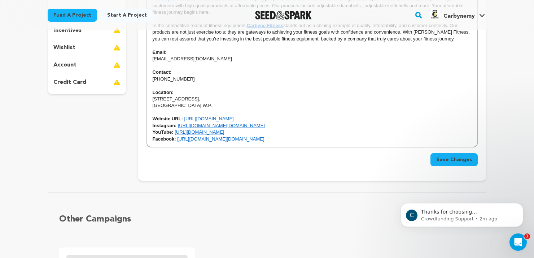
click at [447, 161] on span "Save Changes" at bounding box center [455, 159] width 36 height 7
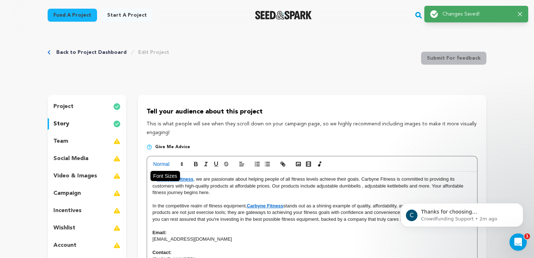
scroll to position [0, 0]
click at [80, 143] on div "team" at bounding box center [87, 142] width 79 height 12
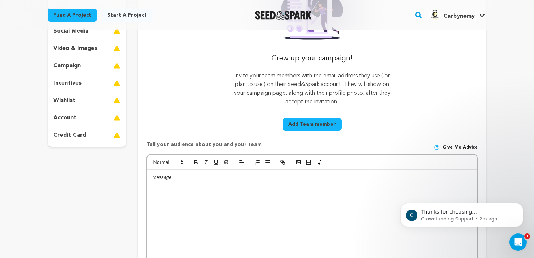
scroll to position [217, 0]
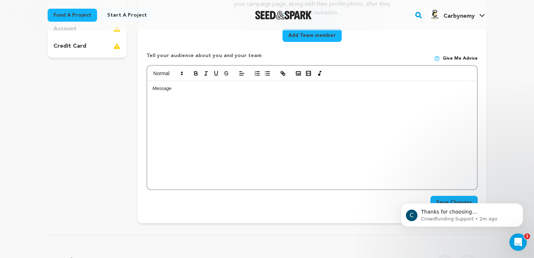
click at [447, 198] on body "C Thanks for choosing Seed&amp;Spark for your project! If you have any question…" at bounding box center [462, 213] width 139 height 45
click at [447, 200] on body "C Thanks for choosing Seed&amp;Spark for your project! If you have any question…" at bounding box center [462, 213] width 139 height 45
click at [272, 127] on div at bounding box center [312, 135] width 330 height 108
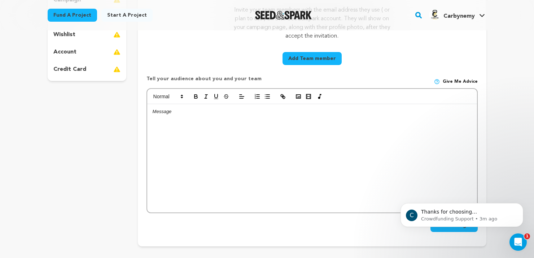
scroll to position [181, 0]
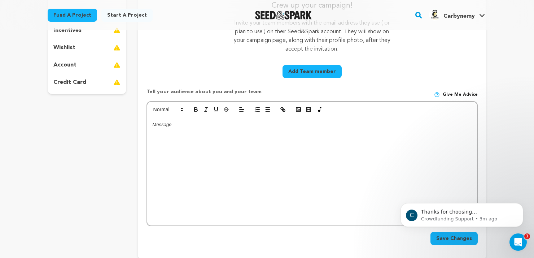
click at [318, 70] on button "Add Team member" at bounding box center [312, 71] width 59 height 13
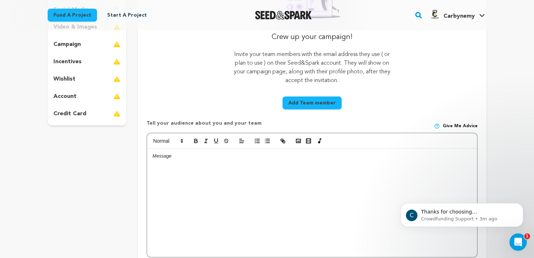
scroll to position [108, 0]
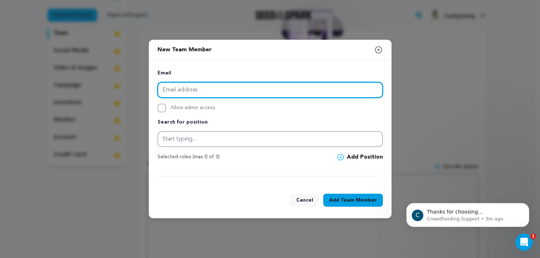
click at [210, 87] on input "email" at bounding box center [269, 90] width 225 height 16
click at [243, 90] on input "email" at bounding box center [269, 90] width 225 height 16
paste input "carbyne.myseo@gmail.com"
type input "carbyne.myseo@gmail.com"
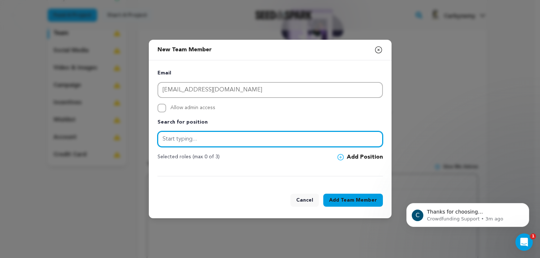
click at [222, 138] on input "text" at bounding box center [269, 139] width 225 height 16
type input "n"
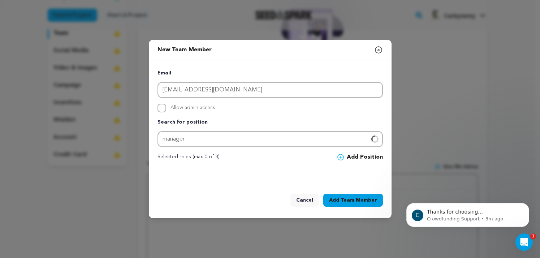
click at [344, 200] on span "Team Member" at bounding box center [359, 199] width 36 height 7
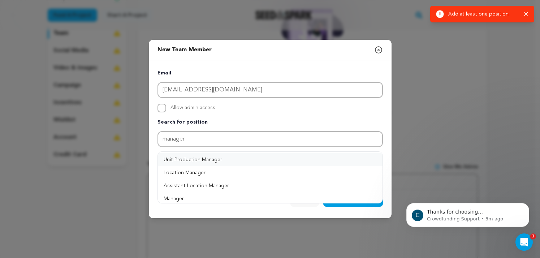
click at [227, 162] on button "Unit Production Manager" at bounding box center [270, 159] width 225 height 13
type input "Unit Production Manager"
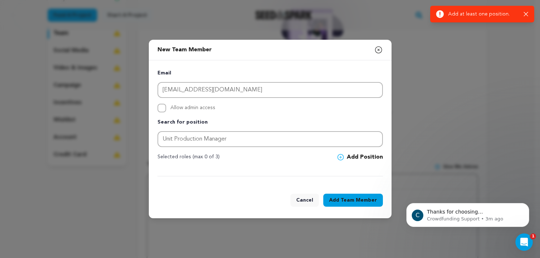
click at [338, 204] on button "Add Team Member" at bounding box center [353, 200] width 60 height 13
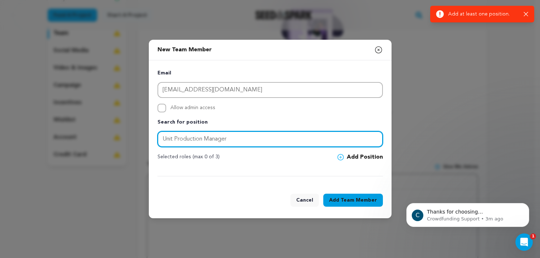
click at [243, 140] on input "Unit Production Manager" at bounding box center [269, 139] width 225 height 16
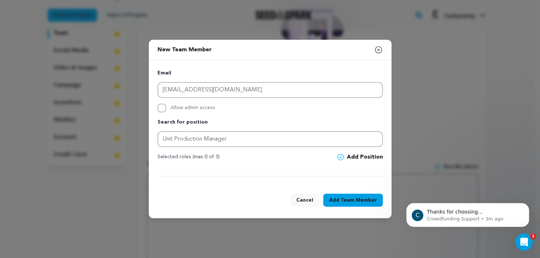
click at [361, 156] on button "Add Position" at bounding box center [359, 157] width 45 height 9
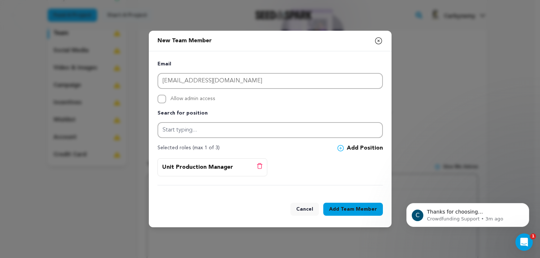
click at [356, 206] on span "Team Member" at bounding box center [359, 208] width 36 height 7
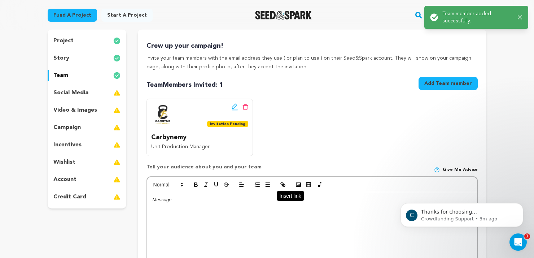
scroll to position [72, 0]
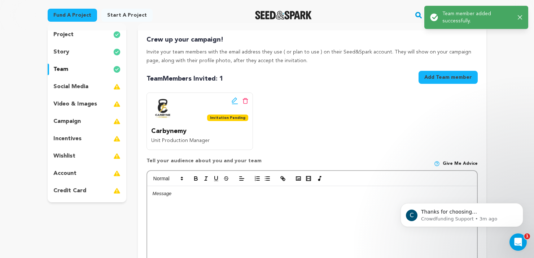
click at [71, 86] on p "social media" at bounding box center [70, 86] width 35 height 9
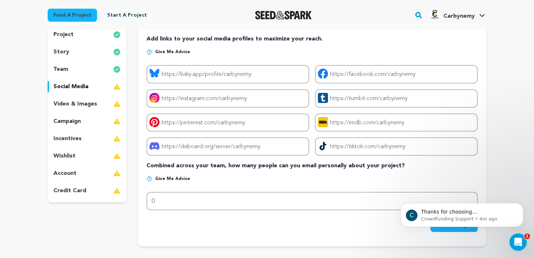
click at [320, 45] on div "Add links to your social media profiles to maximize your reach. Give me advice …" at bounding box center [312, 133] width 331 height 197
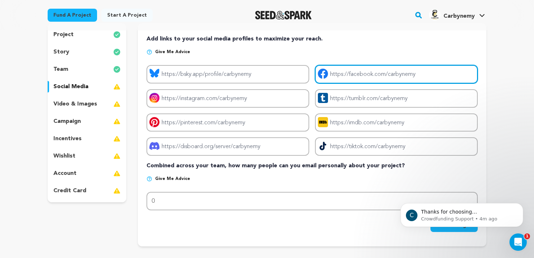
click at [346, 73] on input "Project facebook link" at bounding box center [396, 74] width 163 height 18
paste input "[URL][DOMAIN_NAME][DOMAIN_NAME]"
type input "[URL][DOMAIN_NAME][DOMAIN_NAME]"
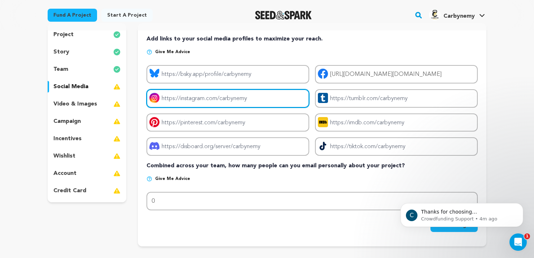
click at [225, 101] on input "Project instagram link" at bounding box center [228, 98] width 163 height 18
paste input "[URL][DOMAIN_NAME][DOMAIN_NAME]"
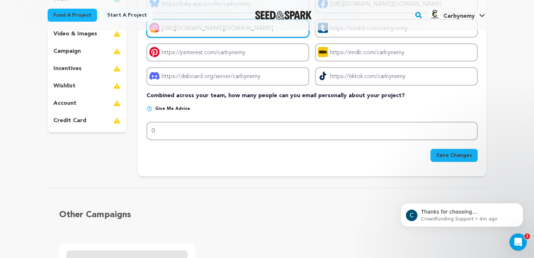
scroll to position [144, 0]
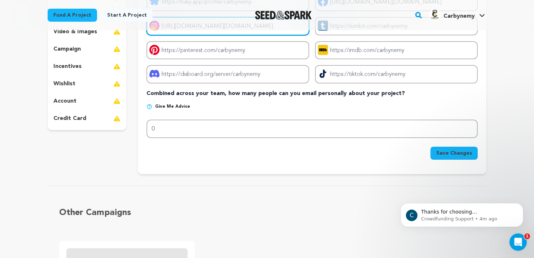
type input "[URL][DOMAIN_NAME][DOMAIN_NAME]"
click at [448, 154] on span "Save Changes" at bounding box center [455, 152] width 36 height 7
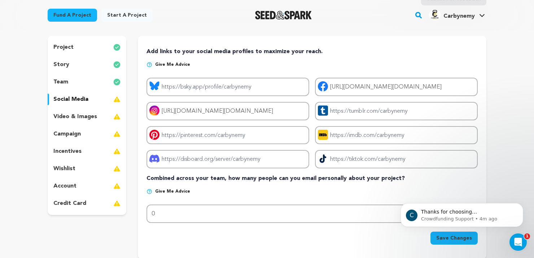
scroll to position [72, 0]
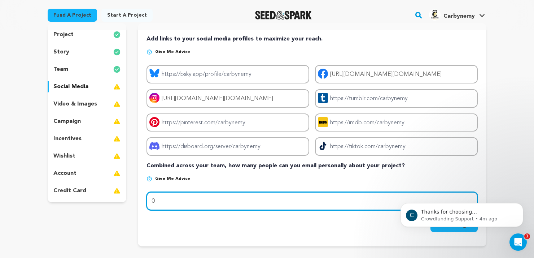
click at [208, 203] on input "0" at bounding box center [312, 201] width 331 height 18
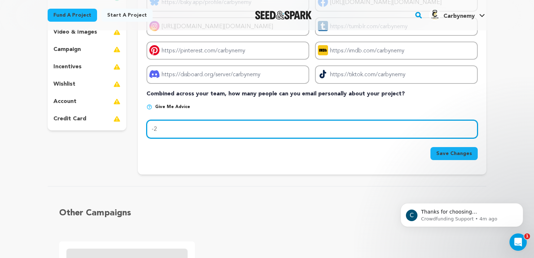
scroll to position [144, 0]
type input "-2"
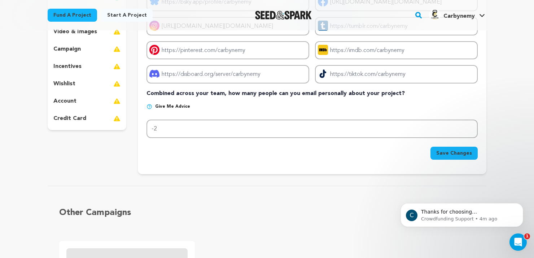
click at [451, 153] on span "Save Changes" at bounding box center [455, 152] width 36 height 7
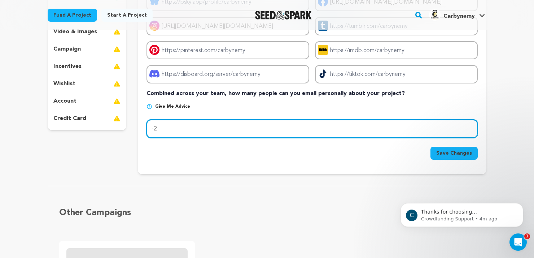
click at [172, 134] on input "-2" at bounding box center [312, 129] width 331 height 18
type input "10"
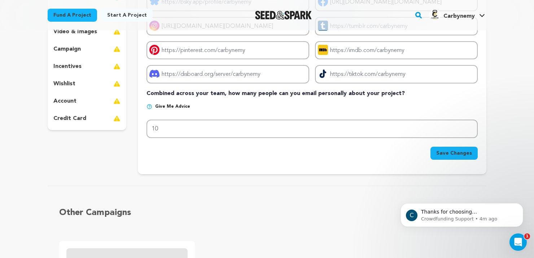
click at [444, 151] on span "Save Changes" at bounding box center [455, 152] width 36 height 7
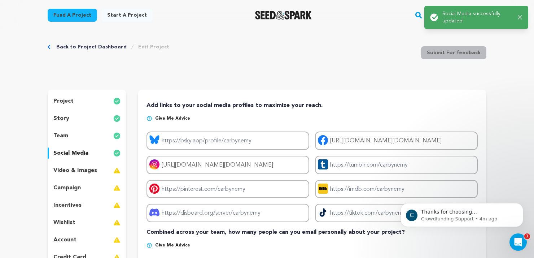
scroll to position [0, 0]
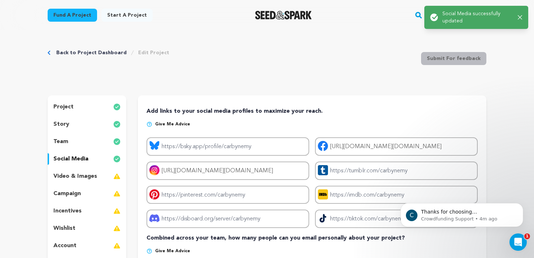
click at [78, 174] on p "video & images" at bounding box center [75, 176] width 44 height 9
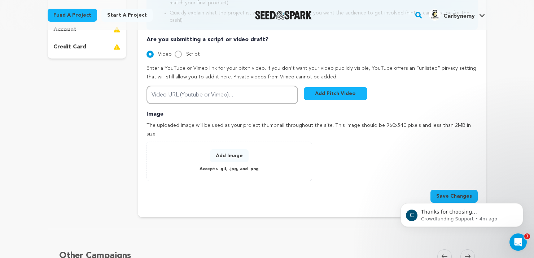
scroll to position [217, 0]
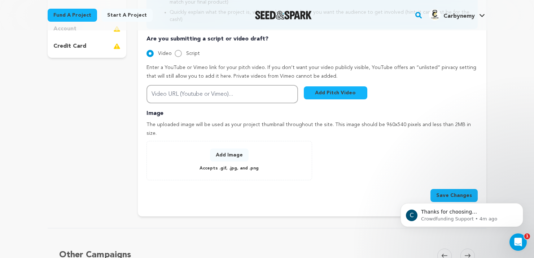
click at [227, 148] on button "Add Image" at bounding box center [229, 154] width 39 height 13
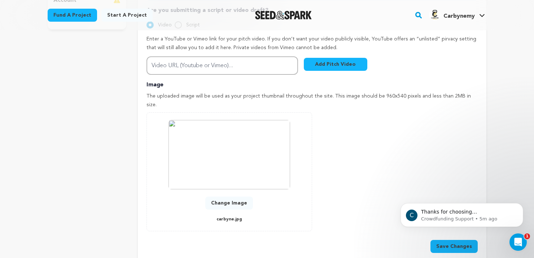
scroll to position [289, 0]
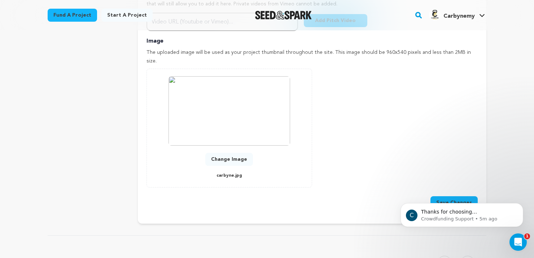
click at [442, 196] on button "Save Changes" at bounding box center [454, 202] width 47 height 13
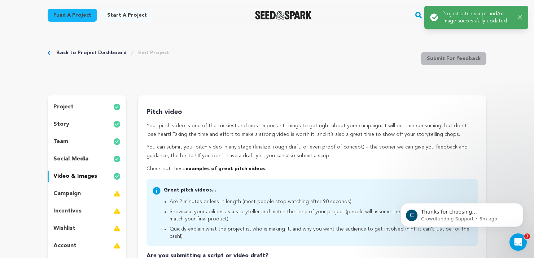
scroll to position [36, 0]
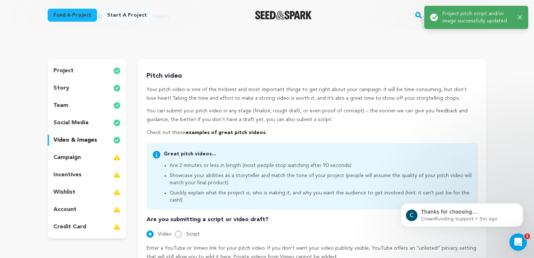
click at [85, 154] on div "campaign" at bounding box center [87, 158] width 79 height 12
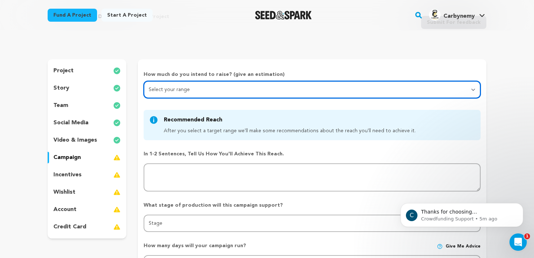
click at [234, 88] on select "Select your range Less than $10k 10k - $14k 15k - $24k 25k - $49k 50k or more" at bounding box center [312, 89] width 337 height 17
select select "1"
click at [144, 81] on select "Select your range Less than $10k 10k - $14k 15k - $24k 25k - $49k 50k or more" at bounding box center [312, 89] width 337 height 17
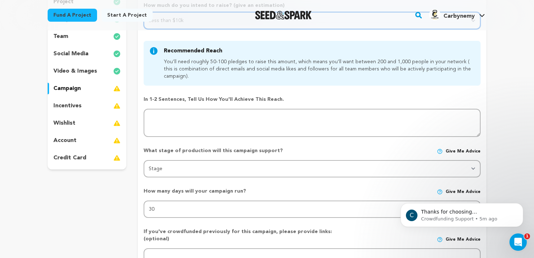
scroll to position [108, 0]
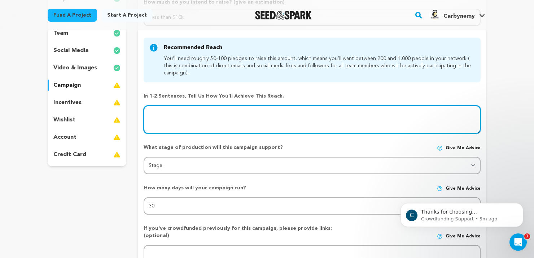
click at [266, 112] on textarea at bounding box center [312, 119] width 337 height 28
paste textarea "At Carbyne Fitness, we are passionate about helping people of all fitness level…"
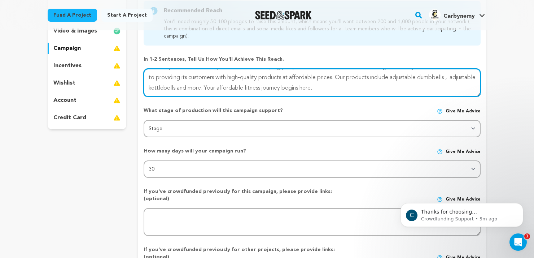
scroll to position [181, 0]
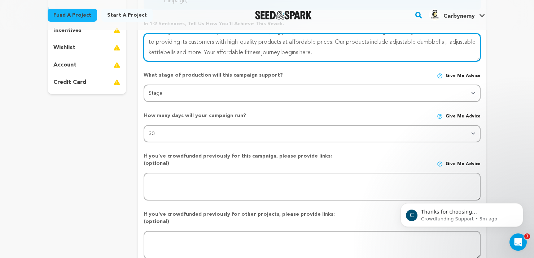
type textarea "At Carbyne Fitness, we are passionate about helping people of all fitness level…"
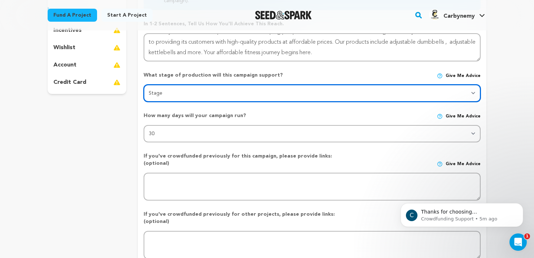
click at [232, 95] on select "Stage DEVELOPMENT PRODUCTION POST-PRODUCTION DISTRIBUTION PRE-PRODUCTION ENHANC…" at bounding box center [312, 92] width 337 height 17
select select "1402"
click at [144, 84] on select "Stage DEVELOPMENT PRODUCTION POST-PRODUCTION DISTRIBUTION PRE-PRODUCTION ENHANC…" at bounding box center [312, 92] width 337 height 17
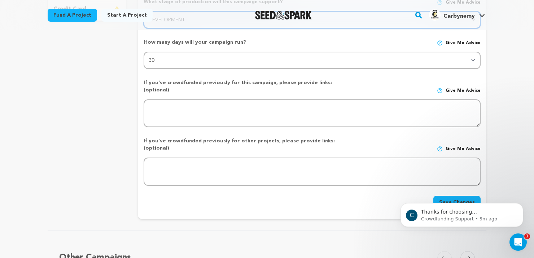
scroll to position [289, 0]
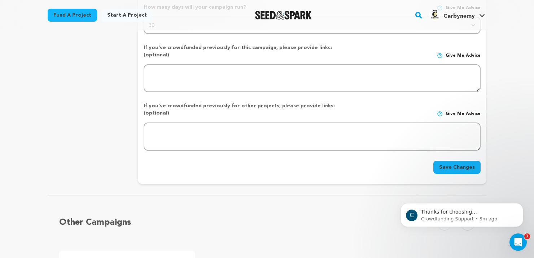
click at [450, 161] on button "Save Changes" at bounding box center [457, 167] width 47 height 13
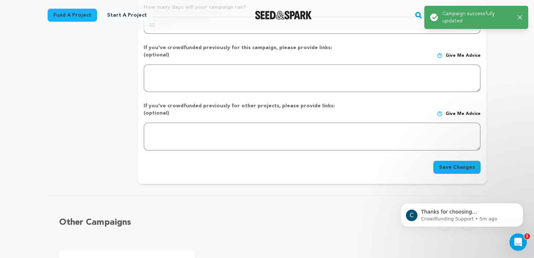
click at [449, 161] on button "Save Changes" at bounding box center [457, 167] width 47 height 13
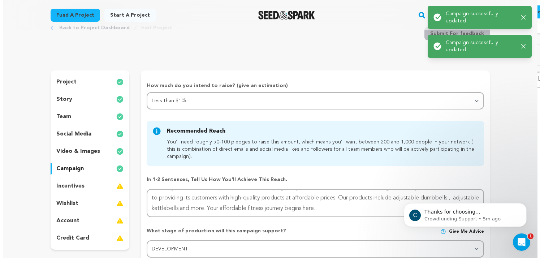
scroll to position [36, 0]
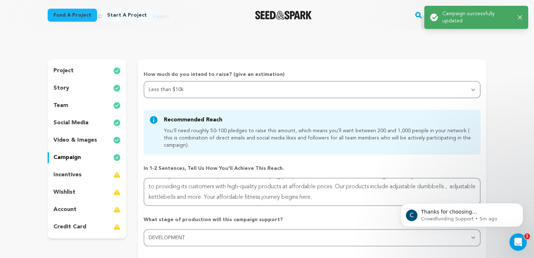
click at [79, 177] on p "incentives" at bounding box center [67, 174] width 28 height 9
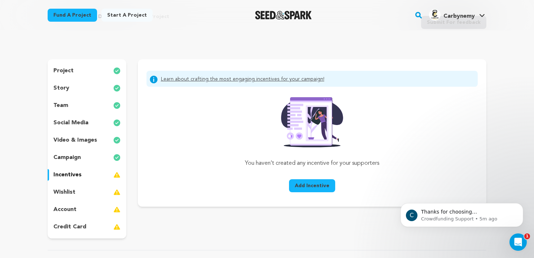
click at [312, 185] on span "Add Incentive" at bounding box center [312, 185] width 35 height 7
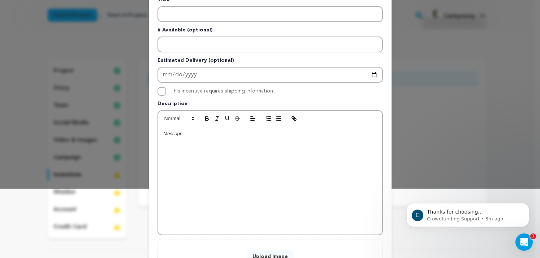
scroll to position [72, 0]
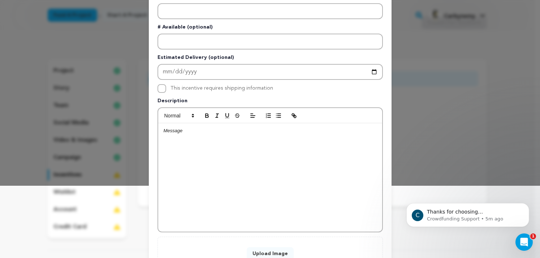
click at [419, 150] on div "New Incentive Close modal Pledge Level (USD) Title # Available (optional)" at bounding box center [270, 121] width 540 height 387
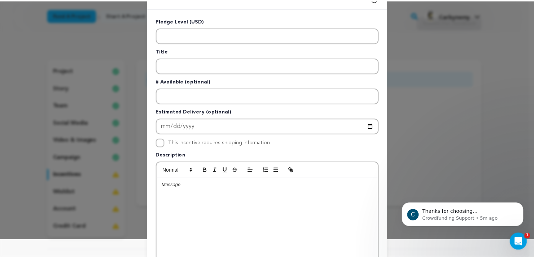
scroll to position [0, 0]
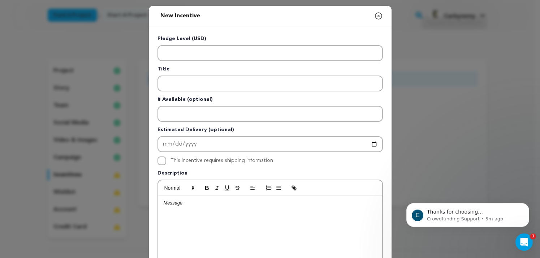
click at [377, 16] on icon "button" at bounding box center [378, 16] width 9 height 9
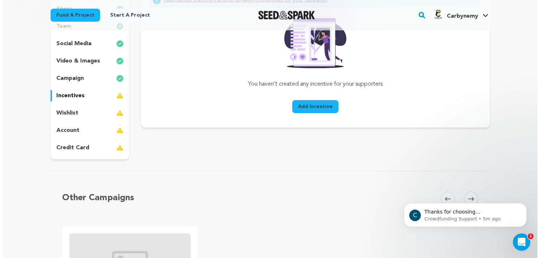
scroll to position [36, 0]
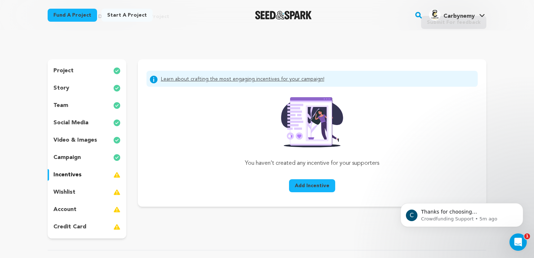
click at [78, 226] on p "credit card" at bounding box center [69, 226] width 33 height 9
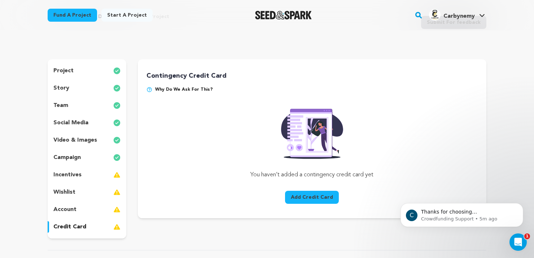
click at [94, 174] on div "incentives" at bounding box center [87, 175] width 79 height 12
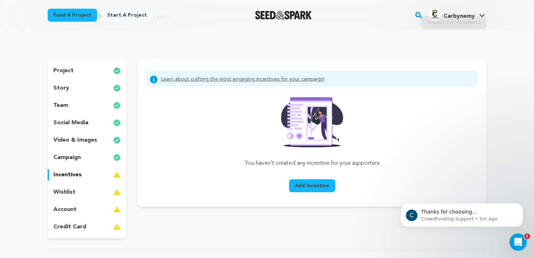
click at [309, 181] on button "Add Incentive" at bounding box center [312, 185] width 46 height 13
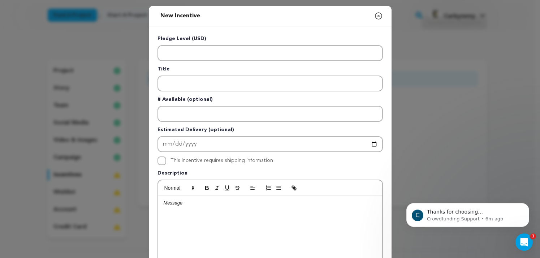
click at [265, 217] on div at bounding box center [270, 249] width 224 height 108
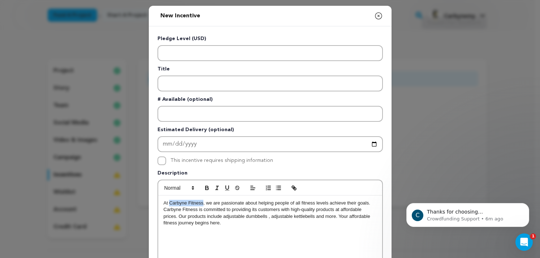
drag, startPoint x: 200, startPoint y: 203, endPoint x: 166, endPoint y: 203, distance: 34.3
click at [166, 203] on p "At Carbyne Fitness, we are passionate about helping people of all fitness level…" at bounding box center [270, 213] width 213 height 27
click at [205, 186] on icon "button" at bounding box center [206, 187] width 3 height 2
click at [292, 187] on icon "button" at bounding box center [294, 188] width 6 height 6
click at [216, 217] on input "Carbyne Fitness" at bounding box center [216, 215] width 61 height 9
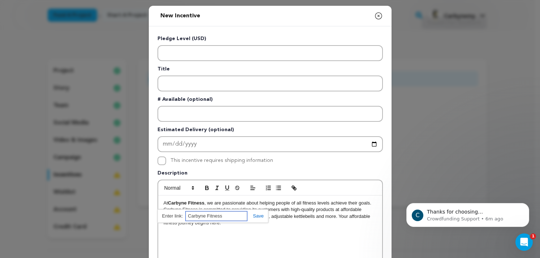
paste input "[URL][DOMAIN_NAME]"
type input "[URL][DOMAIN_NAME]"
click at [255, 217] on link at bounding box center [255, 215] width 17 height 5
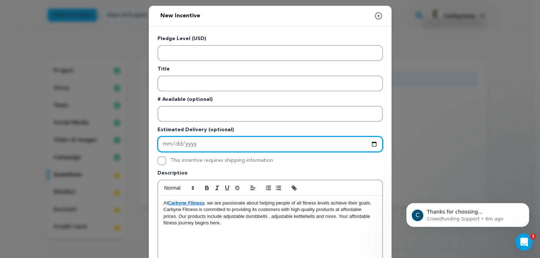
click at [221, 143] on input "Enter Estimated Delivery" at bounding box center [269, 144] width 225 height 16
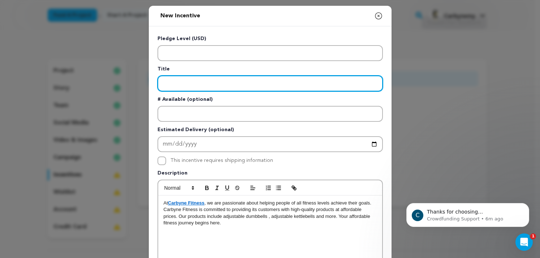
click at [181, 85] on input "Enter title" at bounding box center [269, 83] width 225 height 16
paste input "Carbyne Fitness [GEOGRAPHIC_DATA]"
type input "Carbyne Fitness [GEOGRAPHIC_DATA]"
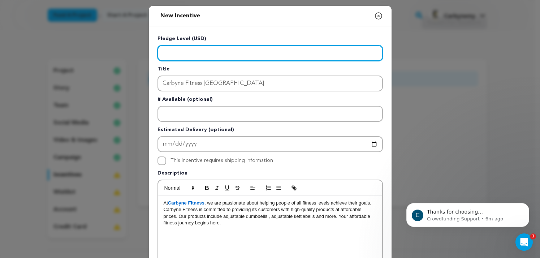
click at [205, 53] on input "Enter level" at bounding box center [269, 53] width 225 height 16
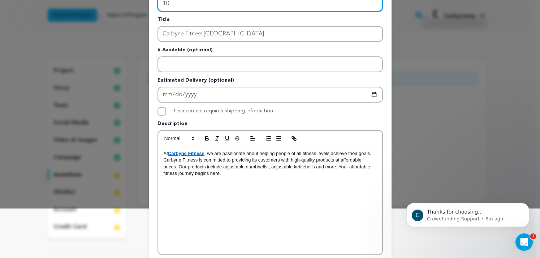
scroll to position [130, 0]
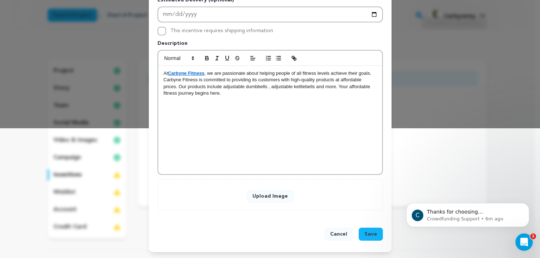
type input "10"
click at [364, 233] on span "Save" at bounding box center [370, 233] width 13 height 7
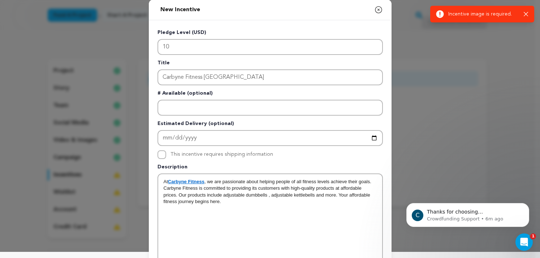
scroll to position [0, 0]
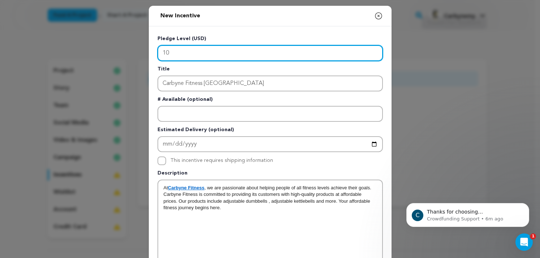
click at [160, 51] on input "10" at bounding box center [269, 53] width 225 height 16
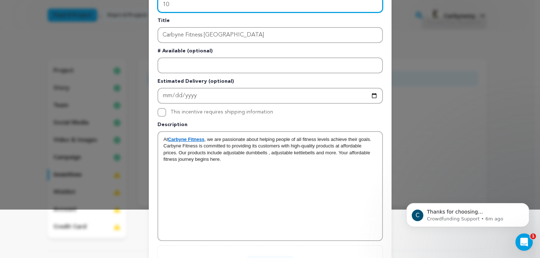
scroll to position [108, 0]
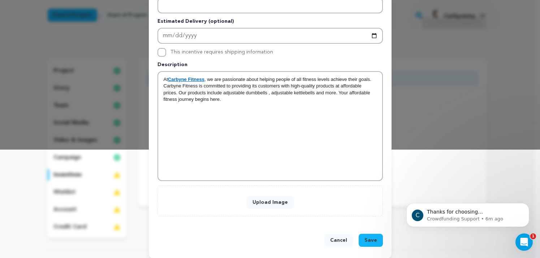
click at [368, 241] on span "Save" at bounding box center [370, 240] width 13 height 7
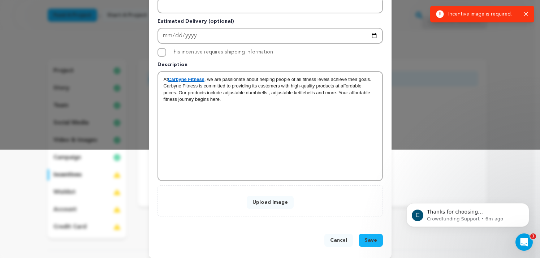
click at [253, 201] on button "Upload Image" at bounding box center [270, 202] width 47 height 13
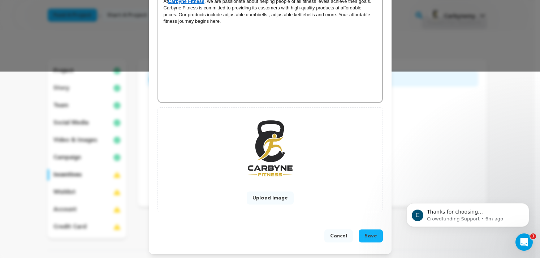
scroll to position [188, 0]
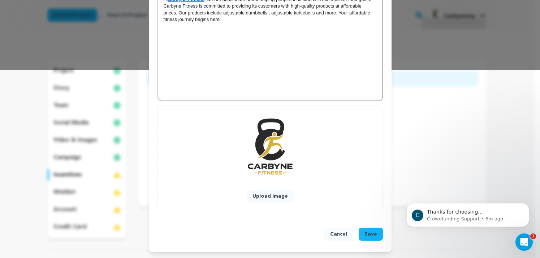
click at [367, 236] on span "Save" at bounding box center [370, 233] width 13 height 7
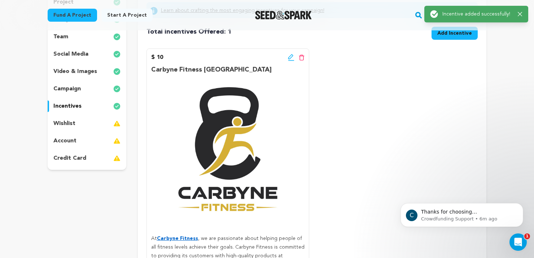
scroll to position [108, 0]
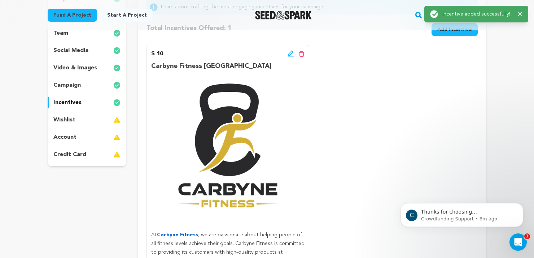
click at [75, 117] on div "wishlist" at bounding box center [87, 120] width 79 height 12
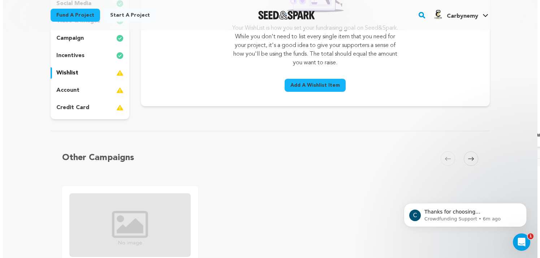
scroll to position [108, 0]
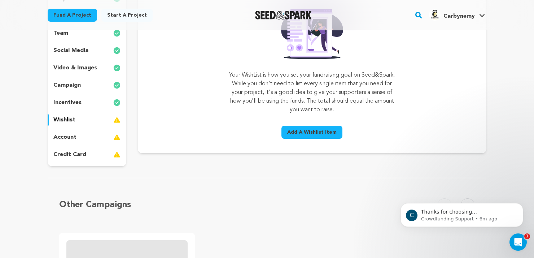
click at [314, 133] on span "Add A Wishlist Item" at bounding box center [311, 132] width 49 height 7
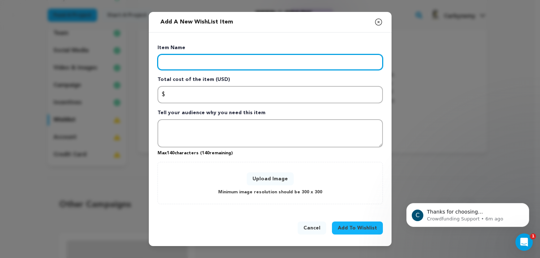
click at [217, 66] on input "Enter item name" at bounding box center [269, 62] width 225 height 16
type input "Dumbbells"
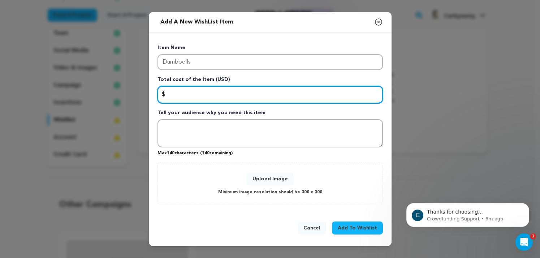
click at [200, 94] on input "Enter total cost of the item" at bounding box center [269, 94] width 225 height 17
type input "1"
type input "100"
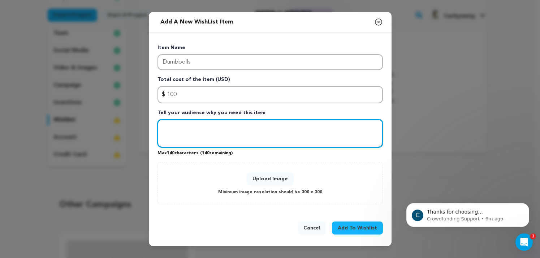
click at [204, 126] on textarea "Tell your audience why you need this item" at bounding box center [269, 133] width 225 height 28
click at [232, 124] on textarea "Tell your audience why you need this item" at bounding box center [269, 133] width 225 height 28
paste textarea "Carbyne Fitness - Affordable Home GYM & Fitness Equipment Supplier [GEOGRAPHIC_…"
type textarea "Carbyne Fitness - Affordable Home GYM & Fitness Equipment Supplier [GEOGRAPHIC_…"
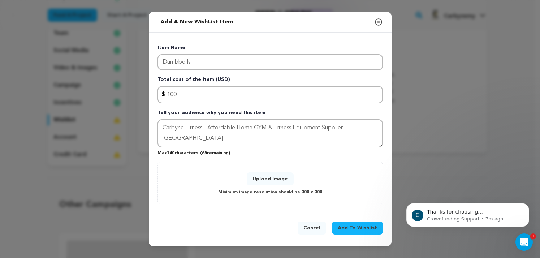
click at [269, 178] on button "Upload Image" at bounding box center [270, 178] width 47 height 13
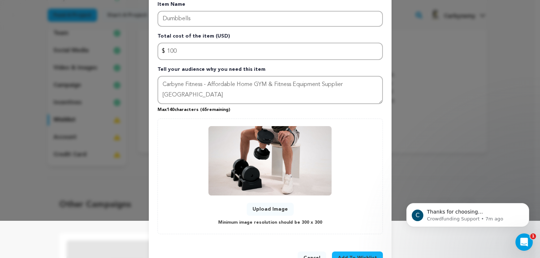
scroll to position [61, 0]
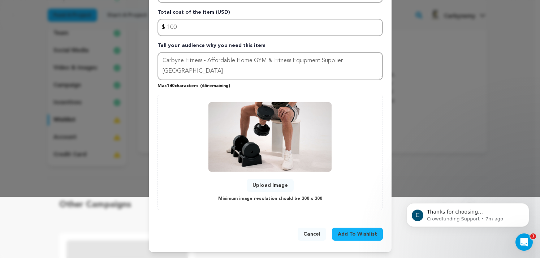
click at [347, 233] on span "Add To Wishlist" at bounding box center [357, 233] width 39 height 7
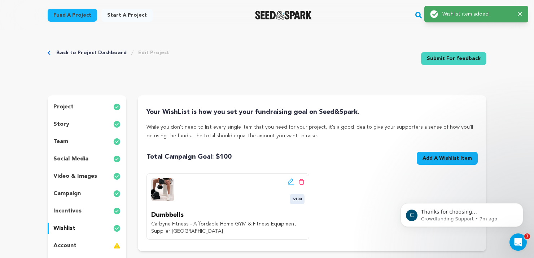
scroll to position [72, 0]
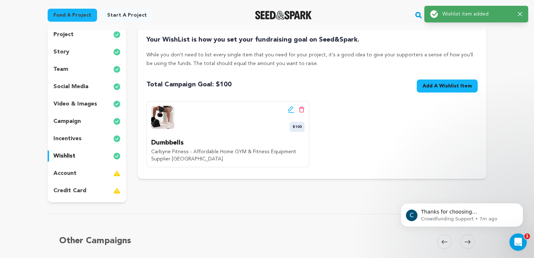
click at [81, 169] on div "account" at bounding box center [87, 174] width 79 height 12
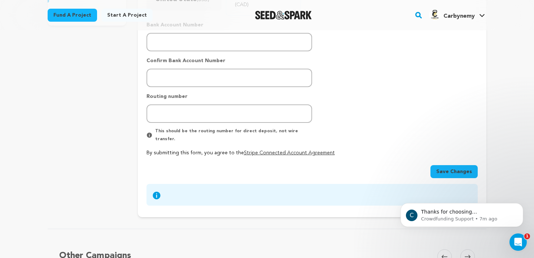
scroll to position [253, 0]
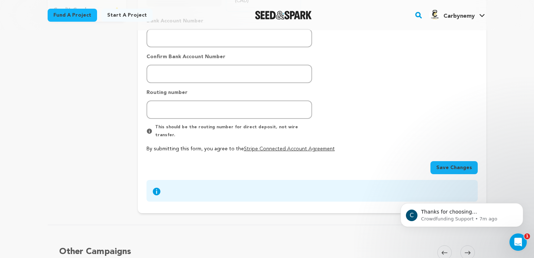
click at [444, 164] on span "Save Changes" at bounding box center [455, 167] width 36 height 7
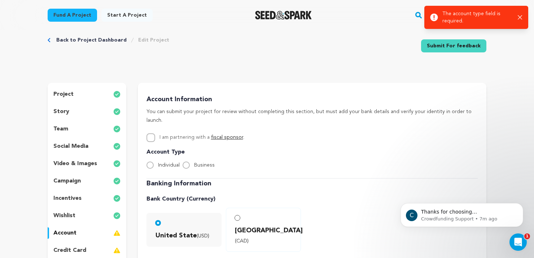
scroll to position [0, 0]
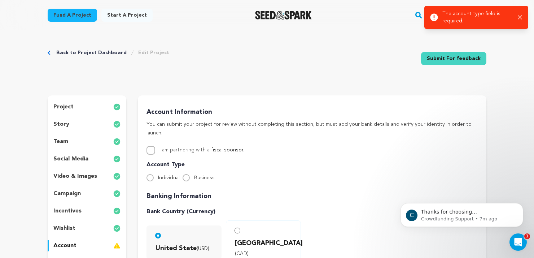
click at [525, 17] on div "Success: Info: Warning: Error: The account type field is required. Close notifi…" at bounding box center [477, 17] width 104 height 23
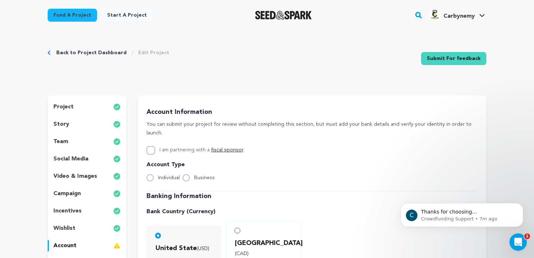
click at [525, 16] on div "Success: Info: Warning: Error: The account type field is required. Close notifi…" at bounding box center [476, 17] width 99 height 22
click at [455, 58] on link "Submit For feedback" at bounding box center [453, 58] width 65 height 13
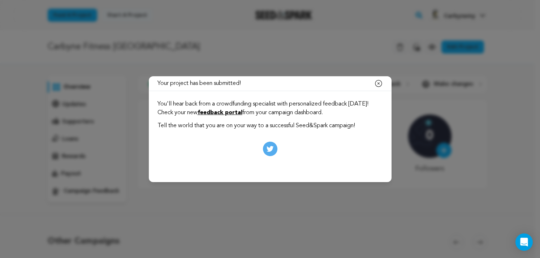
click at [379, 83] on icon "button" at bounding box center [378, 83] width 6 height 6
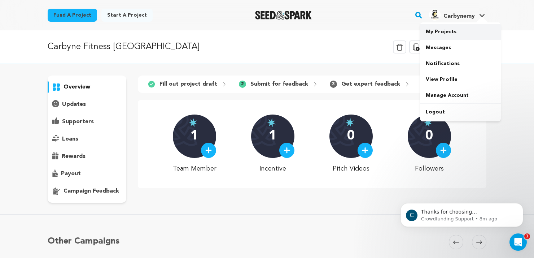
click at [448, 30] on link "My Projects" at bounding box center [460, 32] width 81 height 16
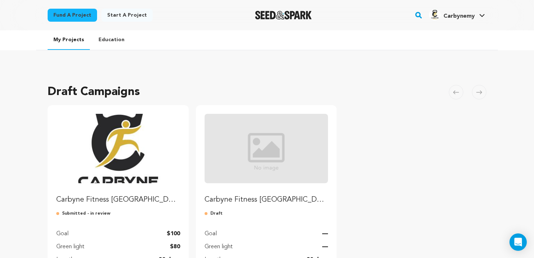
click at [112, 168] on img "Fund Carbyne Fitness Malaysia" at bounding box center [118, 148] width 124 height 69
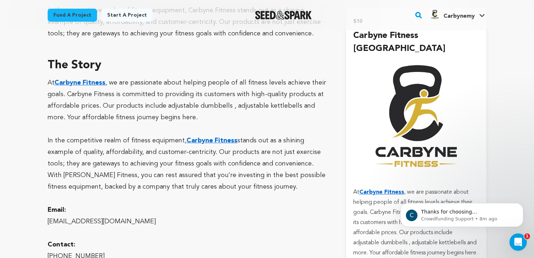
scroll to position [542, 0]
